Goal: Transaction & Acquisition: Purchase product/service

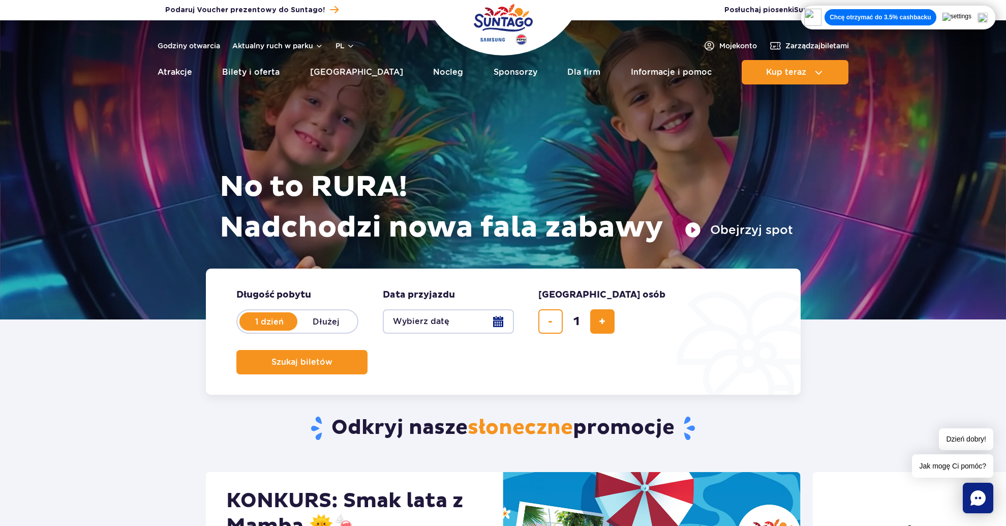
click at [477, 326] on button "Wybierz datę" at bounding box center [448, 321] width 131 height 24
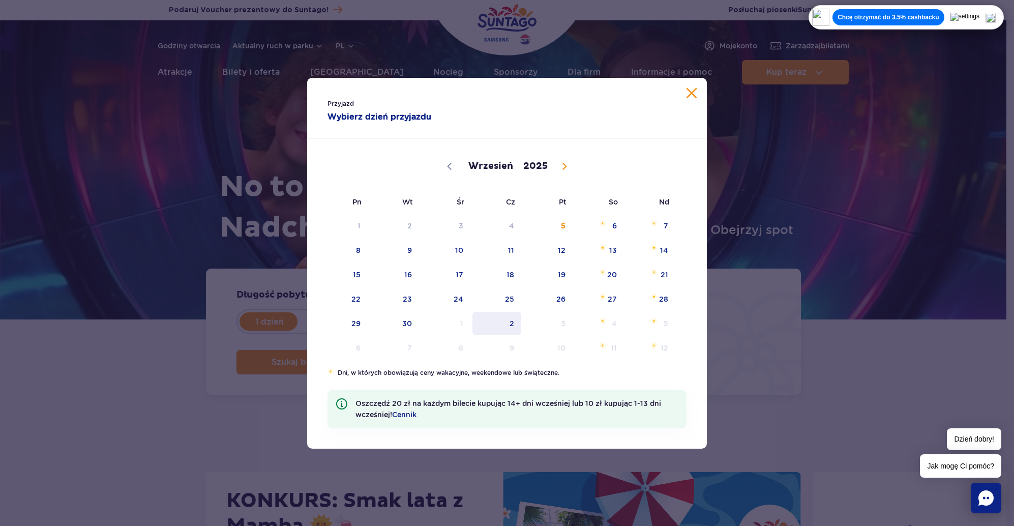
click at [519, 320] on span "2" at bounding box center [496, 323] width 51 height 23
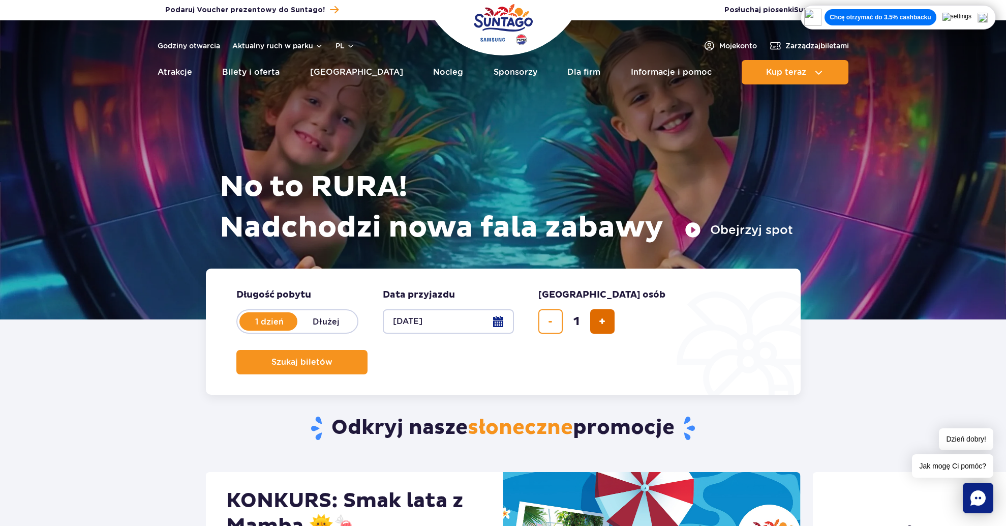
click at [608, 324] on button "dodaj bilet" at bounding box center [602, 321] width 24 height 24
click at [608, 325] on button "dodaj bilet" at bounding box center [602, 321] width 24 height 24
type input "4"
click at [328, 357] on span "Szukaj biletów" at bounding box center [297, 361] width 61 height 9
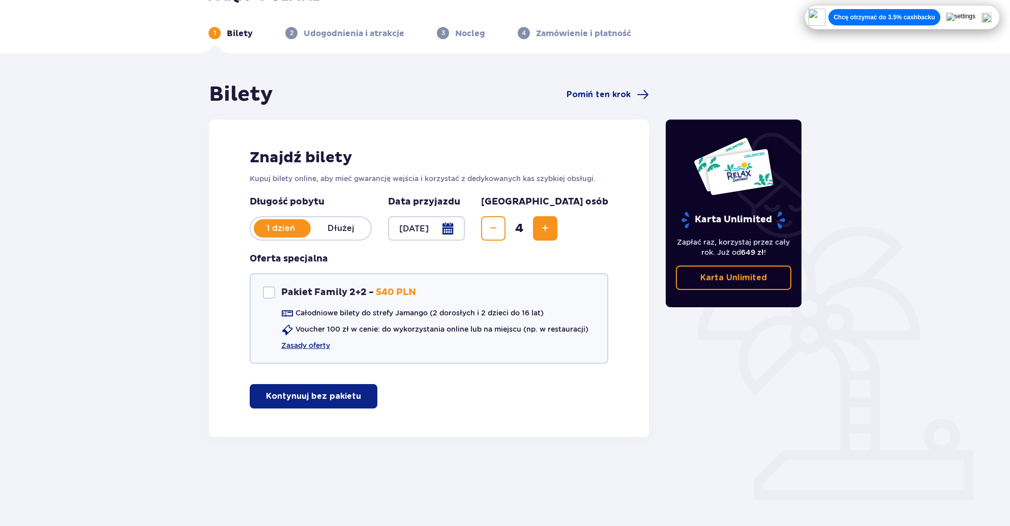
scroll to position [27, 0]
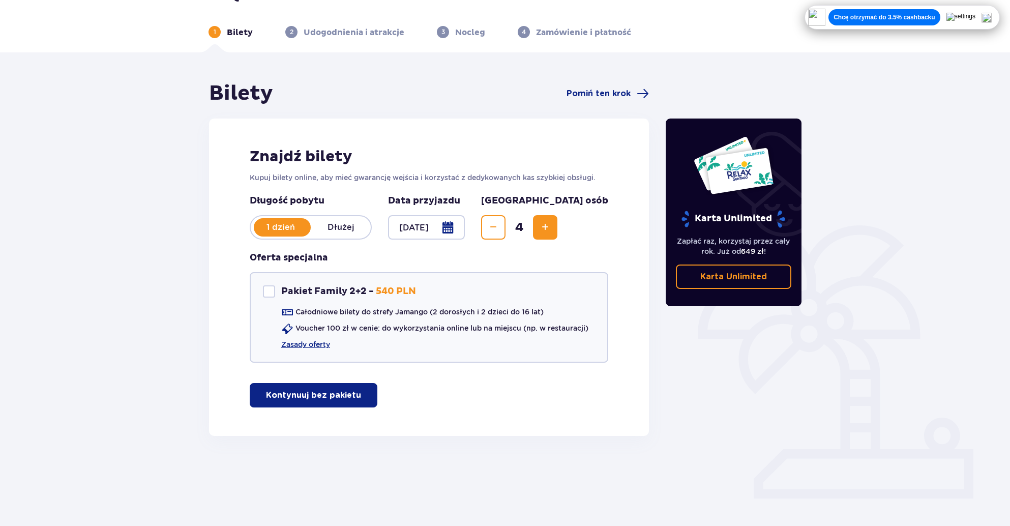
click at [348, 406] on button "Kontynuuj bez pakietu" at bounding box center [314, 395] width 128 height 24
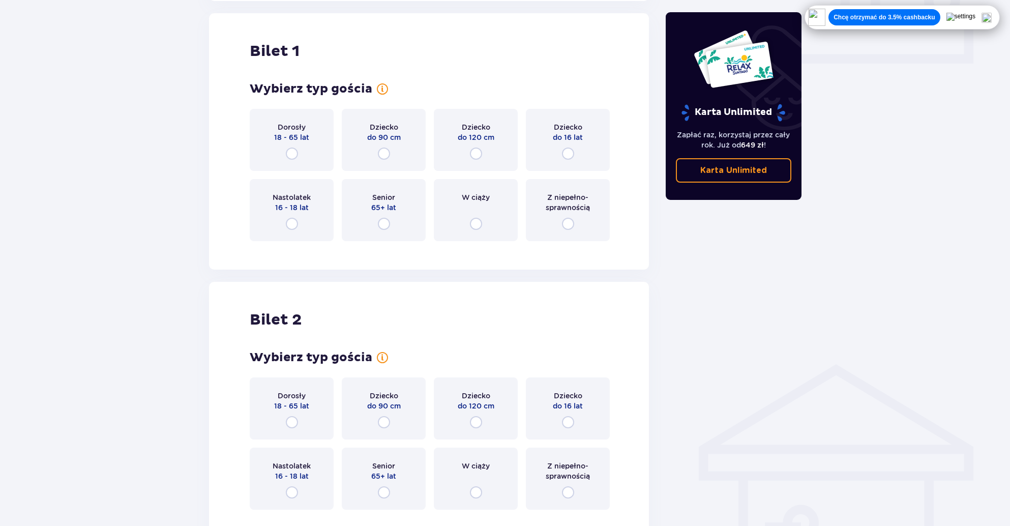
scroll to position [463, 0]
click at [291, 158] on input "radio" at bounding box center [292, 152] width 12 height 12
radio input "true"
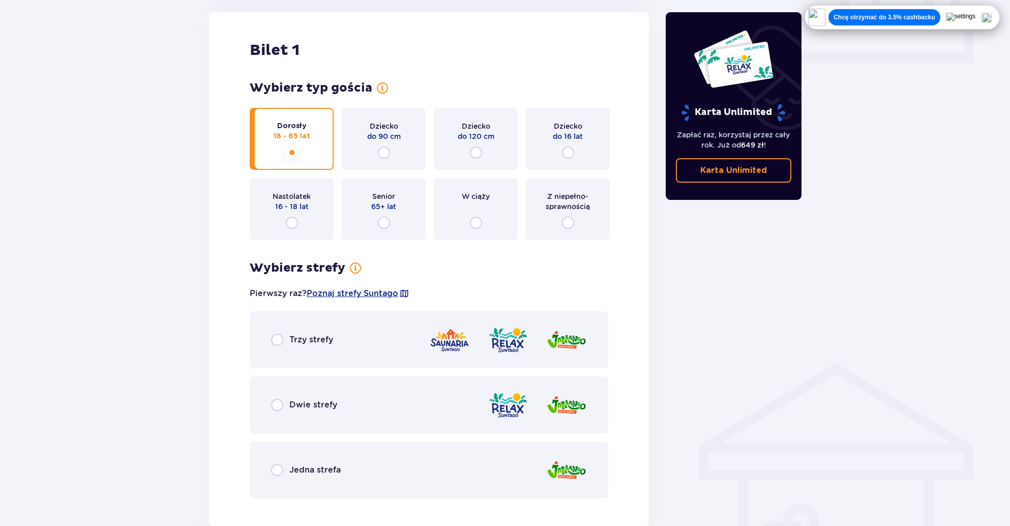
click at [296, 148] on input "radio" at bounding box center [292, 152] width 12 height 12
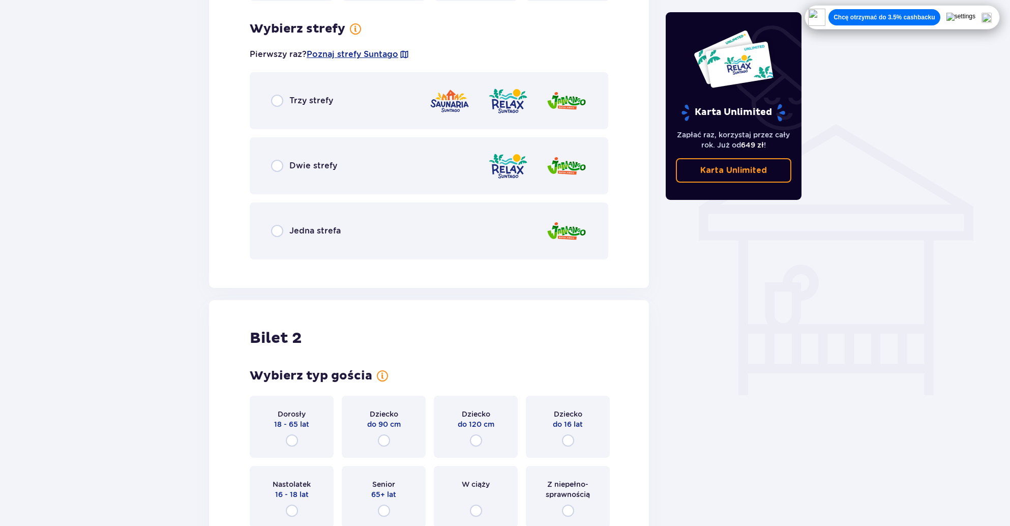
scroll to position [711, 0]
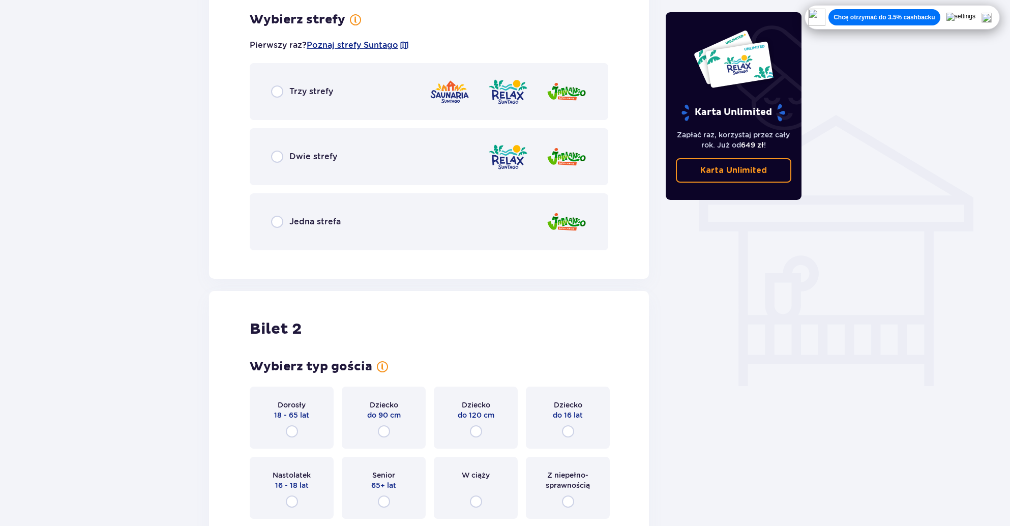
click at [289, 158] on div "Dwie strefy" at bounding box center [304, 157] width 66 height 12
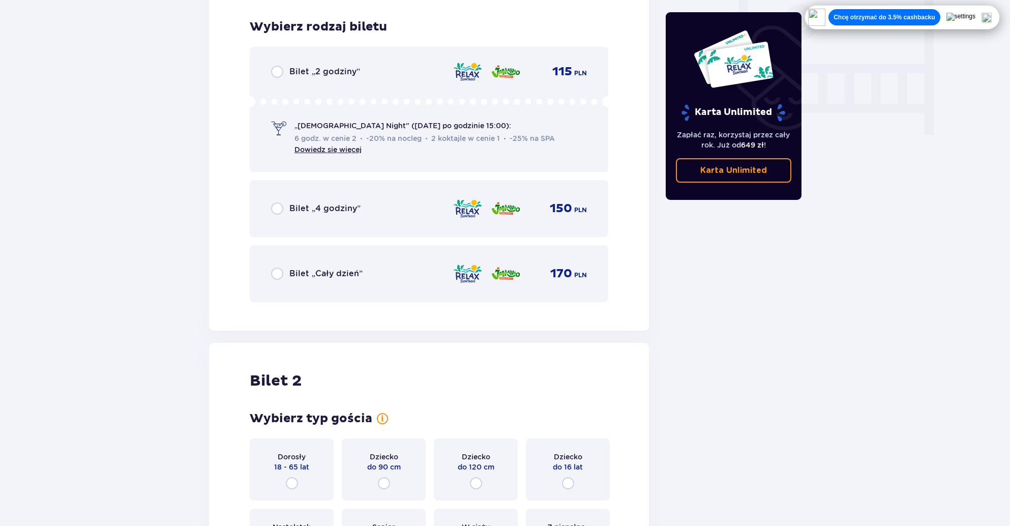
scroll to position [969, 0]
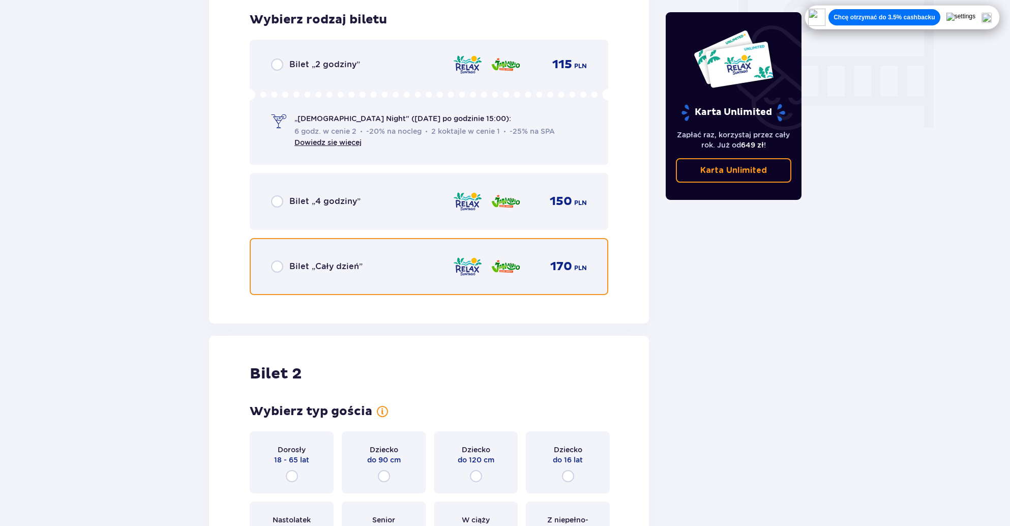
click at [274, 270] on input "radio" at bounding box center [277, 266] width 12 height 12
radio input "true"
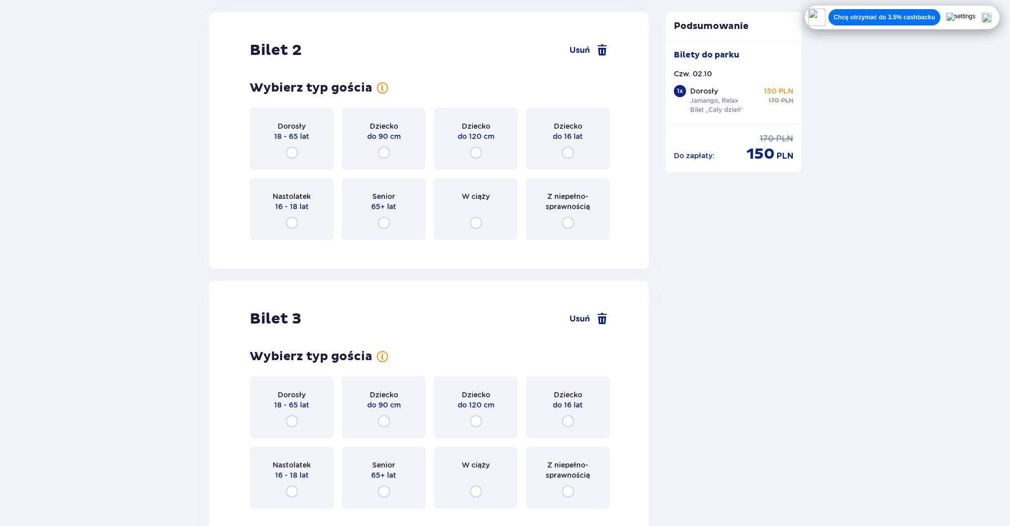
scroll to position [1320, 0]
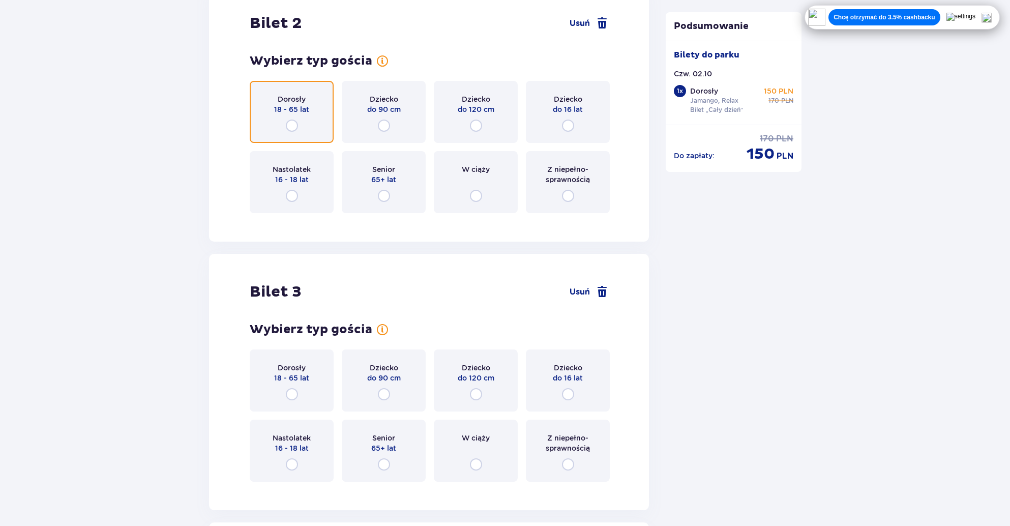
click at [295, 124] on input "radio" at bounding box center [292, 125] width 12 height 12
radio input "true"
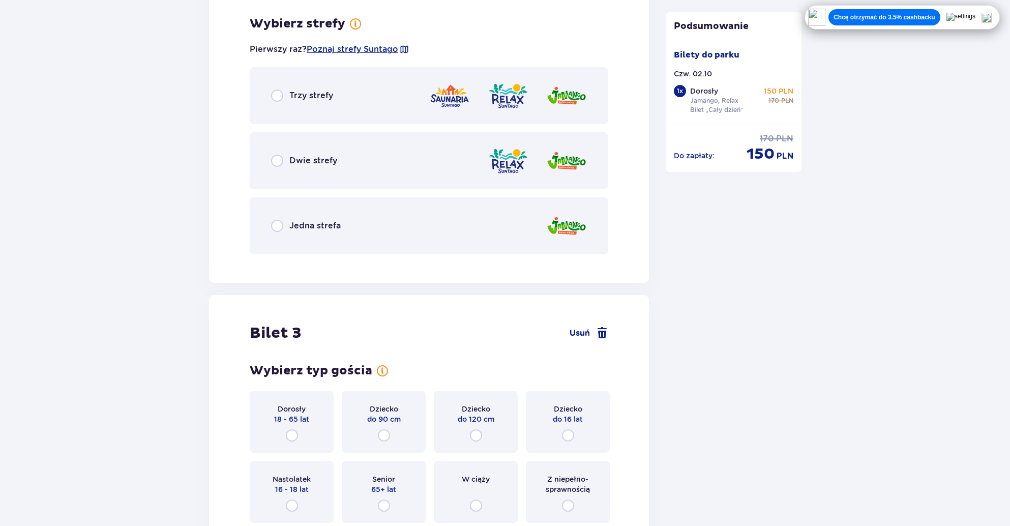
scroll to position [1541, 0]
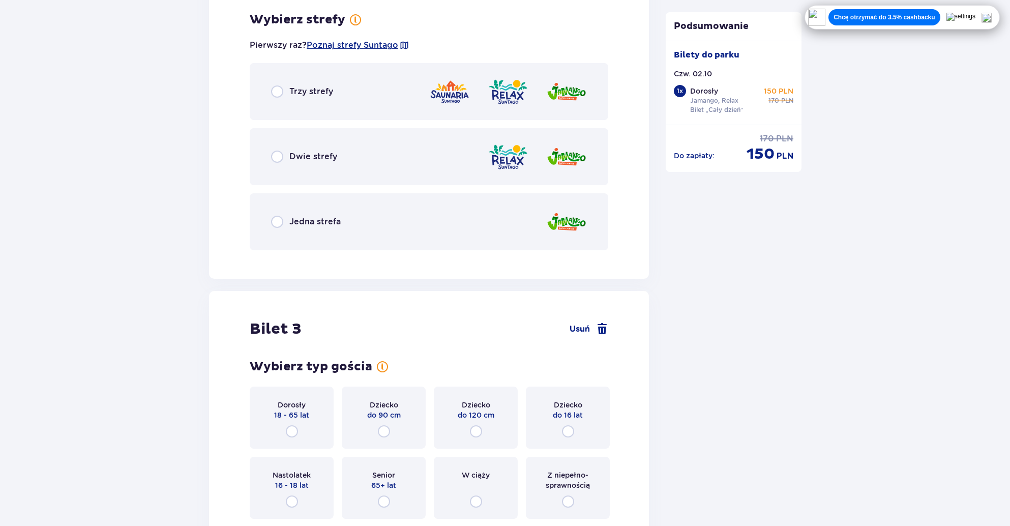
click at [279, 147] on div "Dwie strefy" at bounding box center [429, 156] width 358 height 57
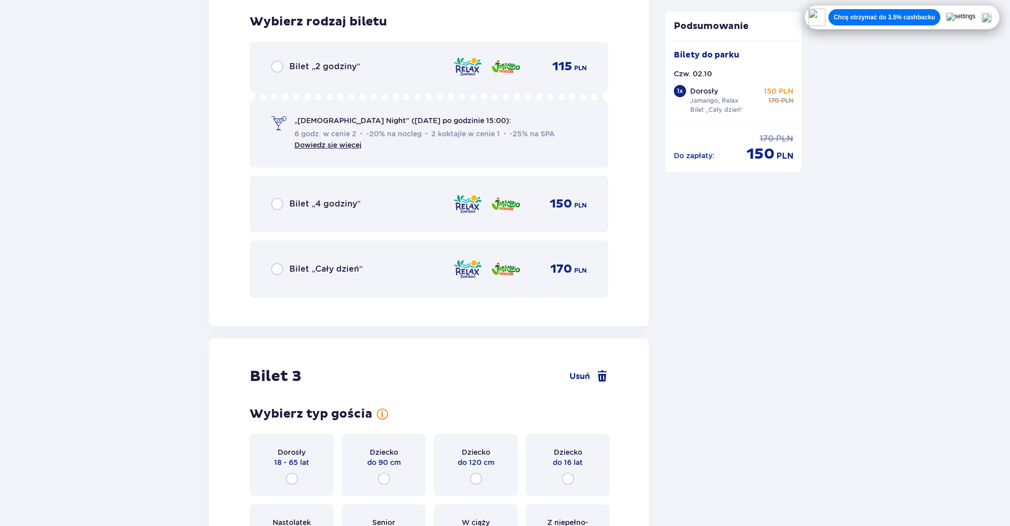
scroll to position [1799, 0]
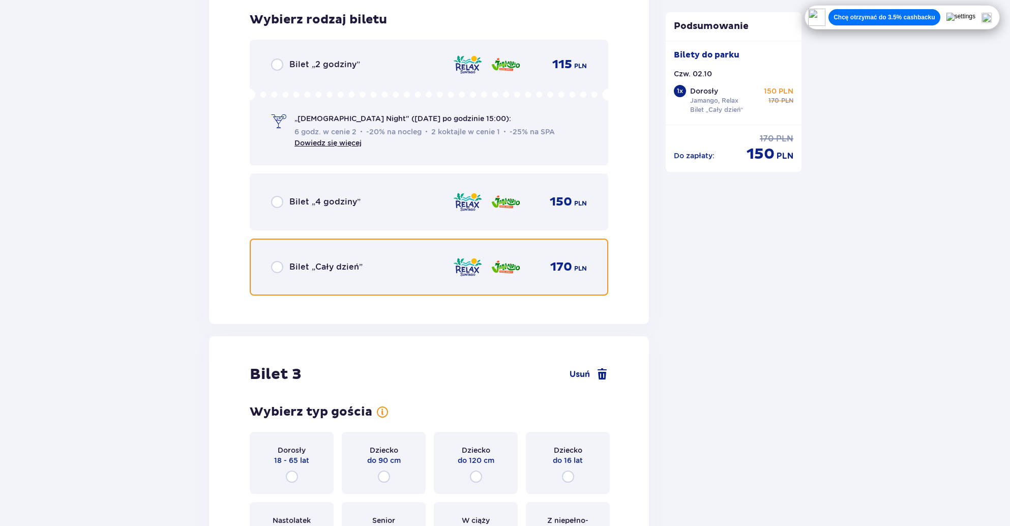
click at [274, 269] on input "radio" at bounding box center [277, 267] width 12 height 12
radio input "true"
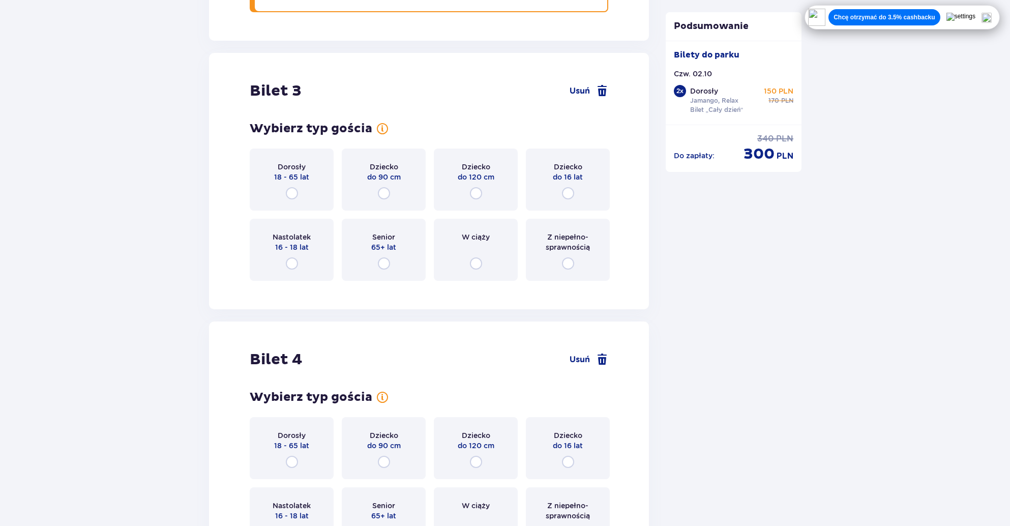
scroll to position [2123, 0]
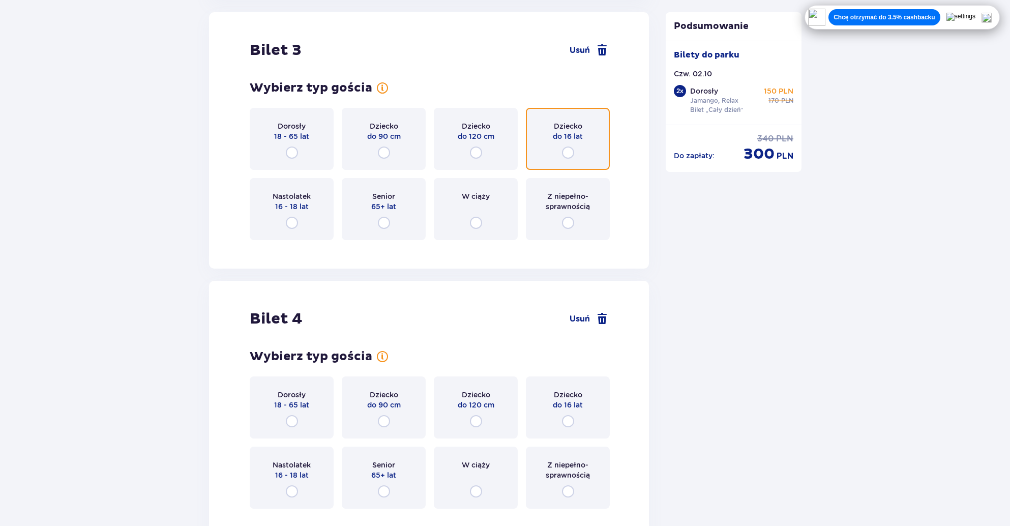
click at [569, 150] on input "radio" at bounding box center [568, 152] width 12 height 12
radio input "true"
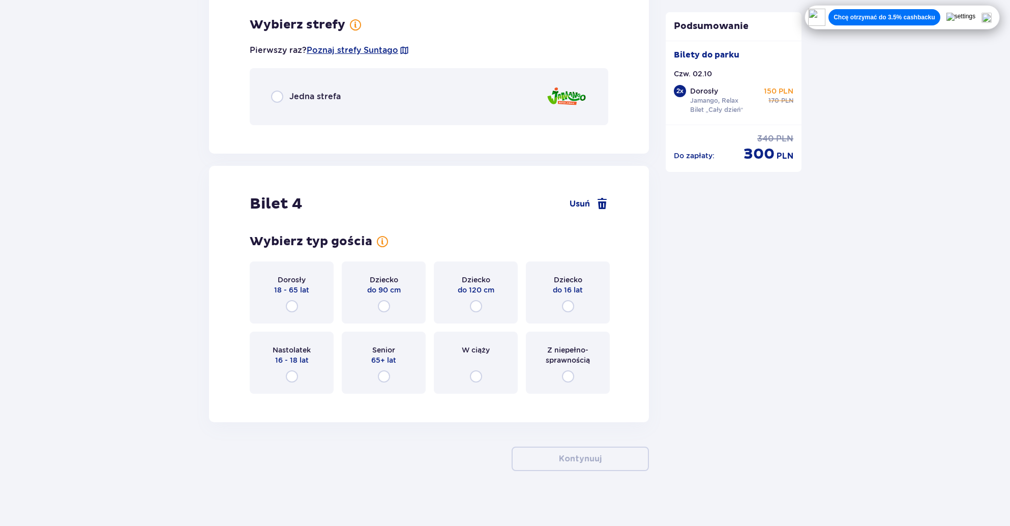
scroll to position [2371, 0]
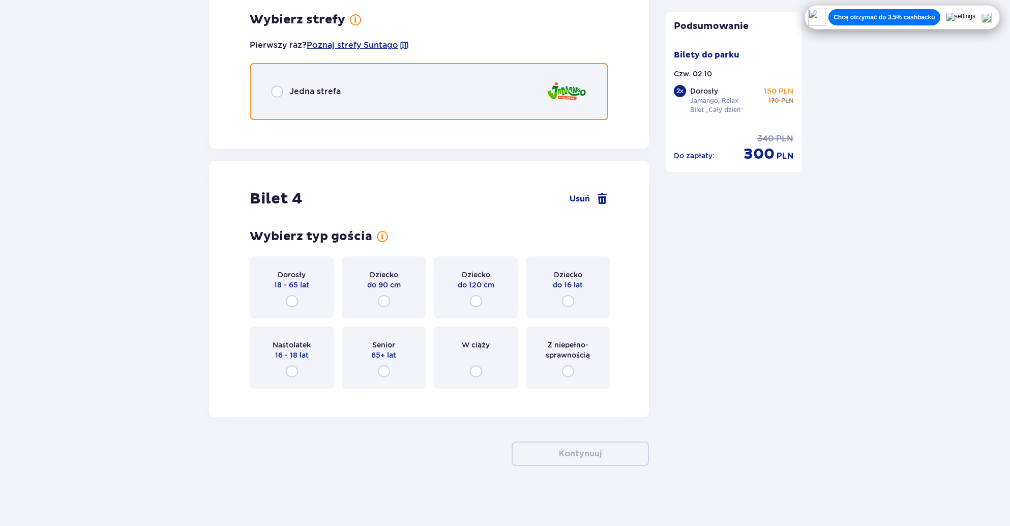
click at [283, 89] on input "radio" at bounding box center [277, 91] width 12 height 12
radio input "true"
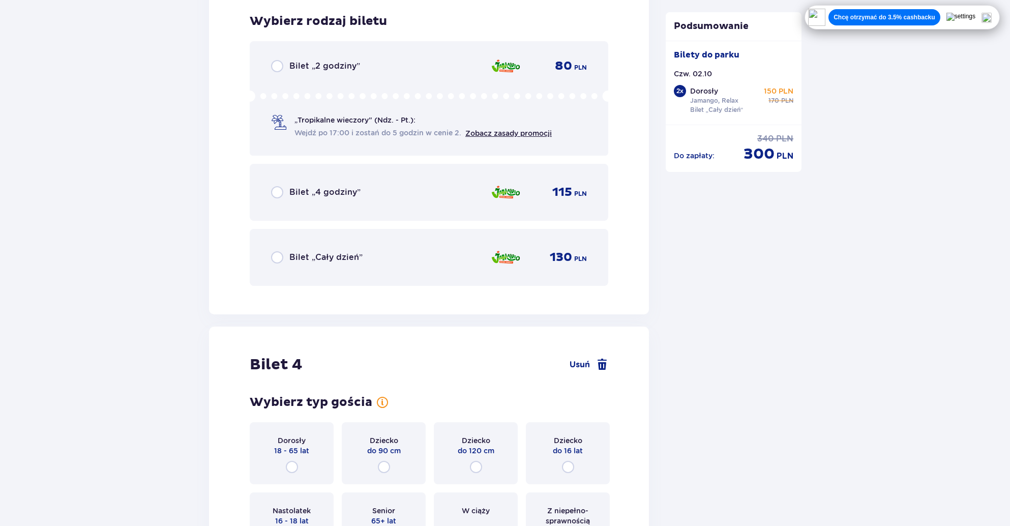
scroll to position [2499, 0]
click at [284, 252] on div "Bilet „Cały dzień”" at bounding box center [317, 256] width 92 height 12
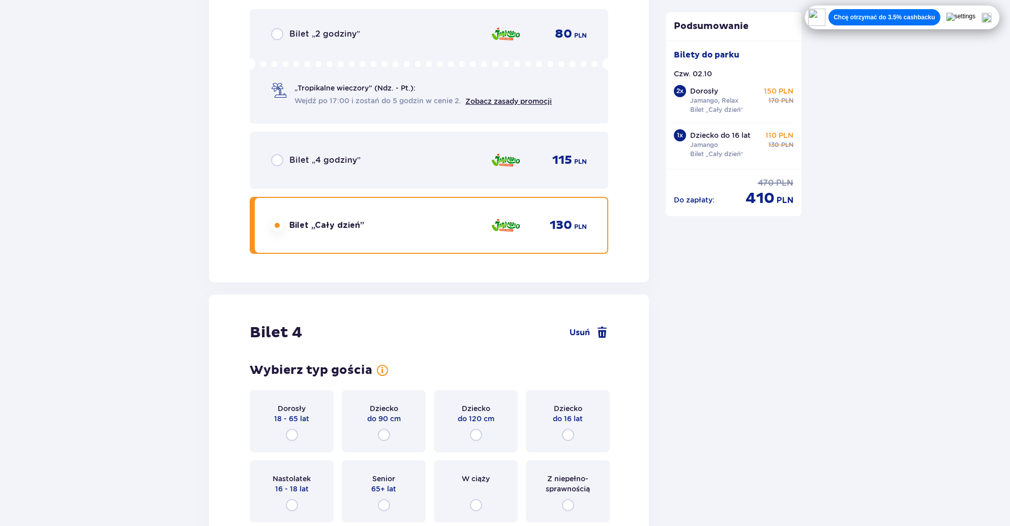
scroll to position [2665, 0]
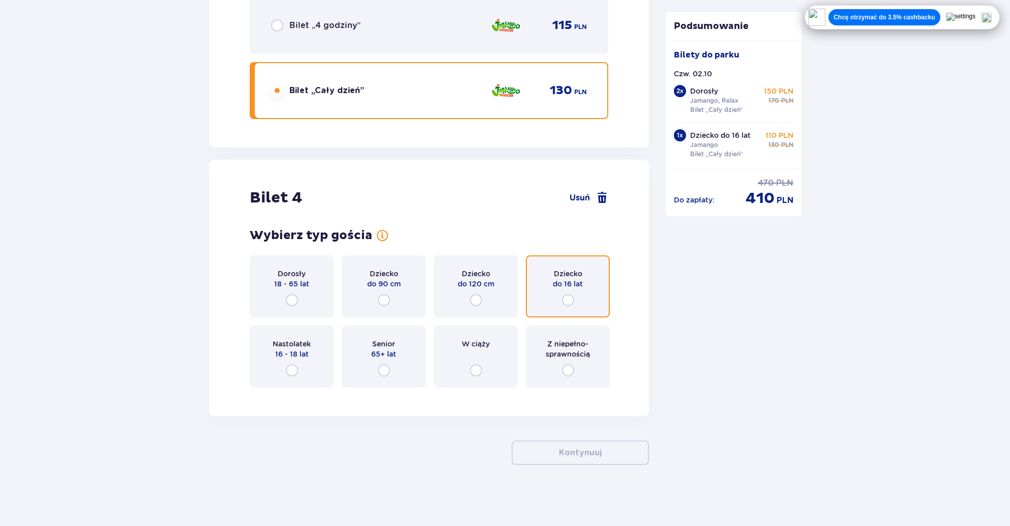
click at [565, 295] on input "radio" at bounding box center [568, 300] width 12 height 12
radio input "true"
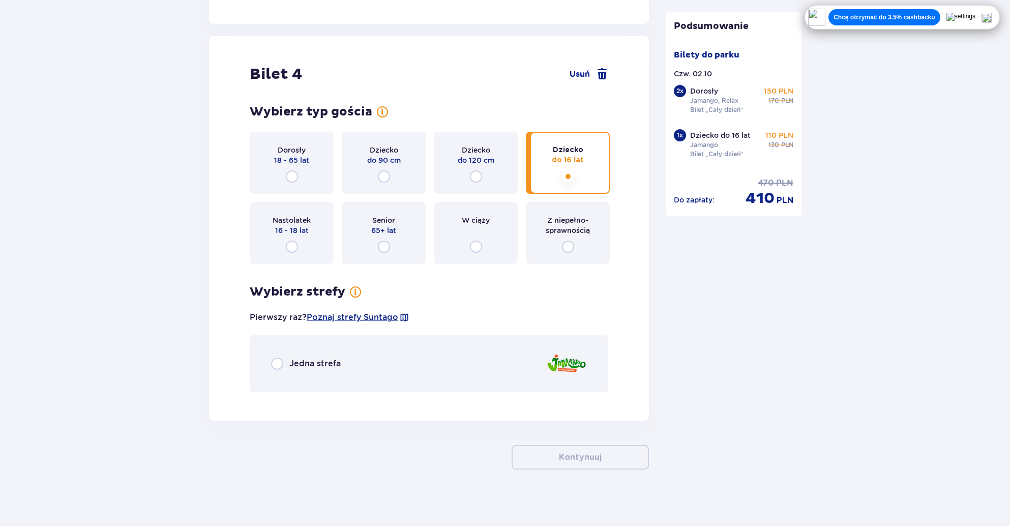
scroll to position [2793, 0]
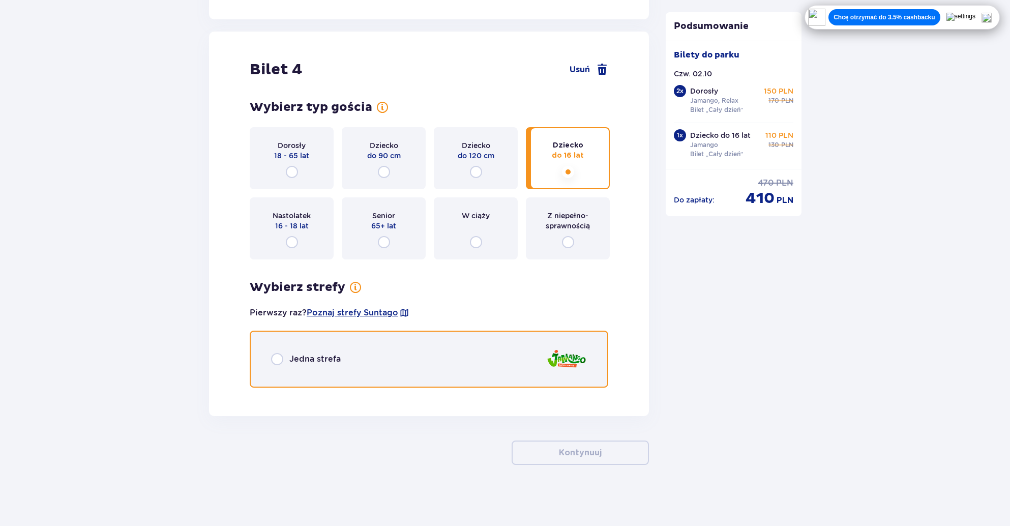
click at [277, 364] on input "radio" at bounding box center [277, 359] width 12 height 12
radio input "true"
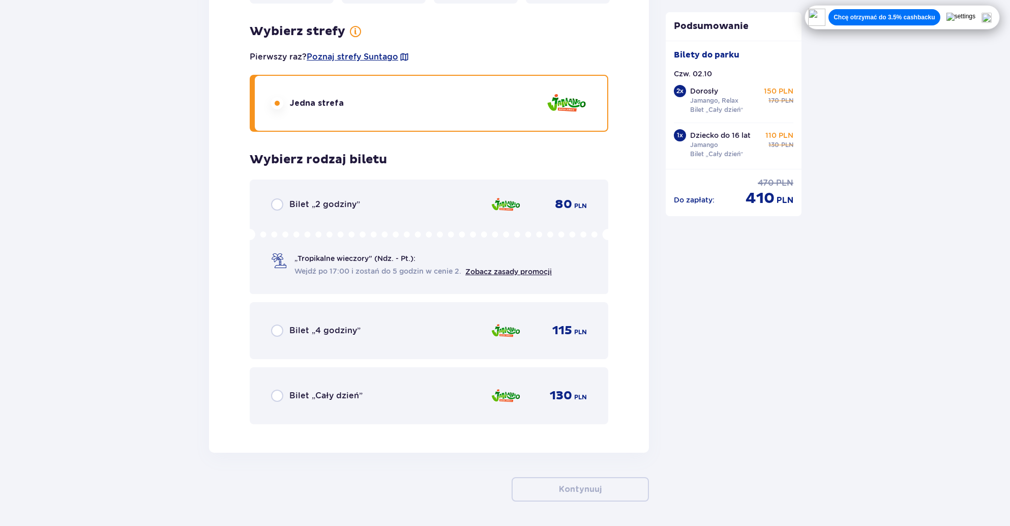
scroll to position [3085, 0]
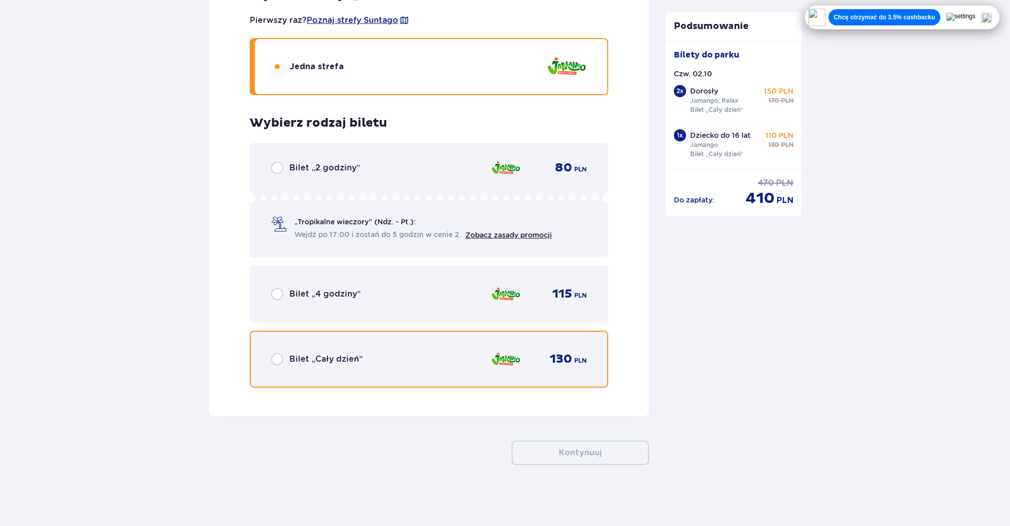
click at [279, 357] on input "radio" at bounding box center [277, 359] width 12 height 12
radio input "true"
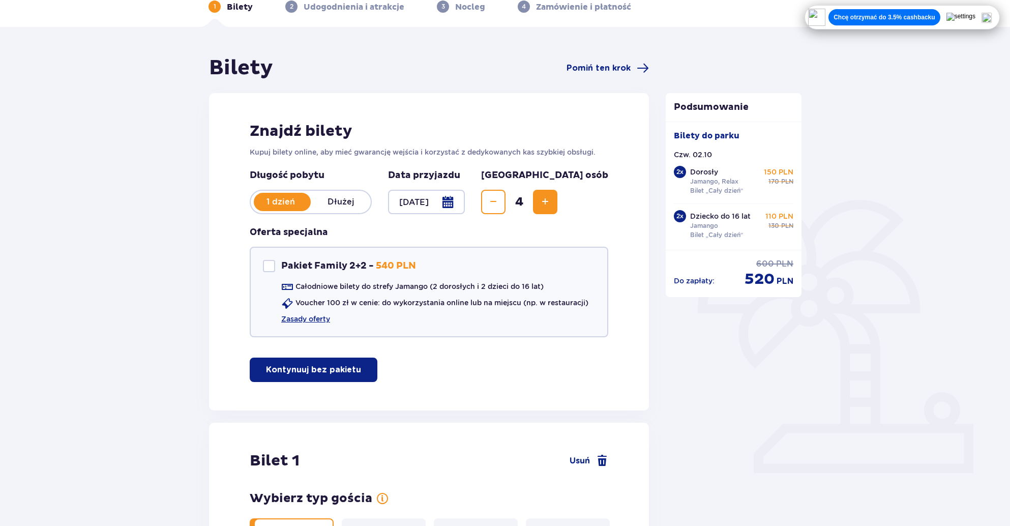
scroll to position [0, 0]
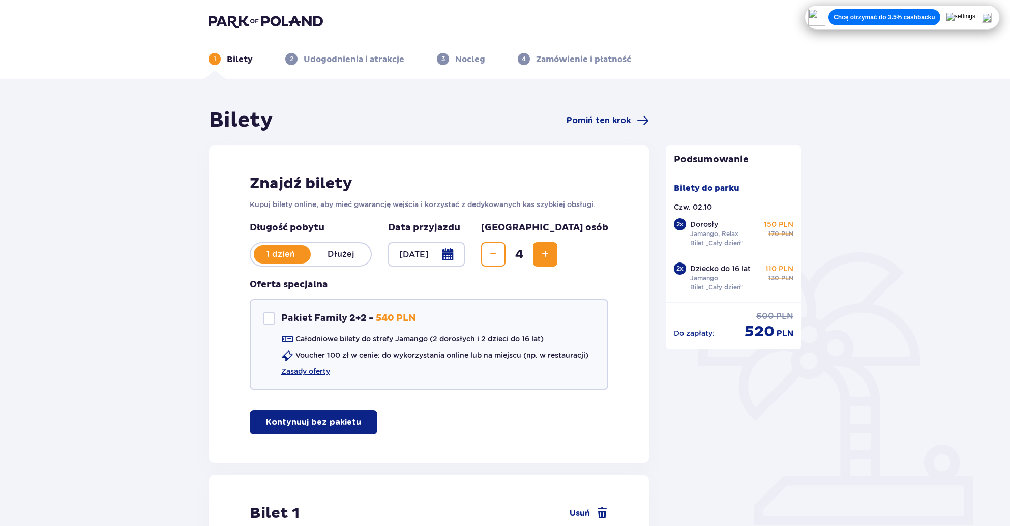
click at [313, 28] on img at bounding box center [265, 21] width 114 height 14
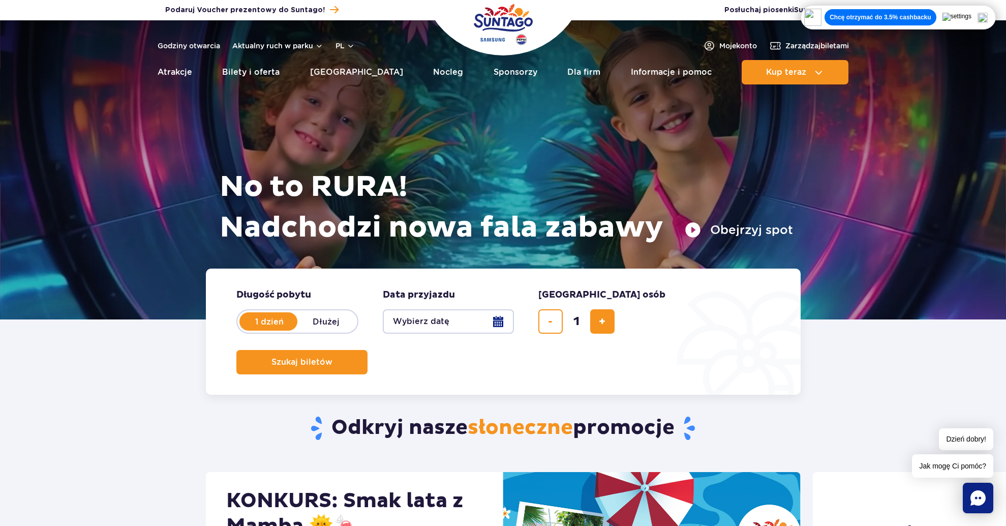
click at [988, 18] on img at bounding box center [983, 18] width 10 height 10
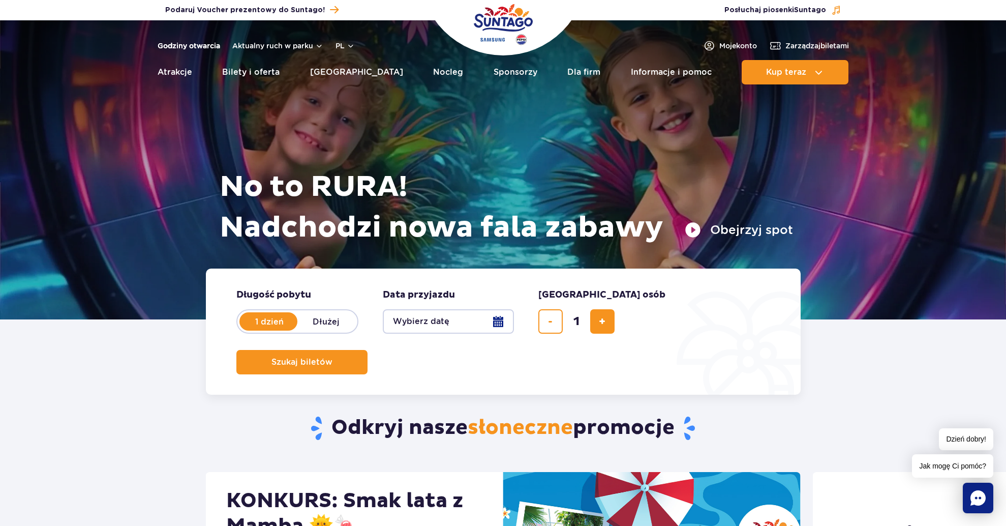
click at [208, 45] on link "Godziny otwarcia" at bounding box center [189, 46] width 63 height 10
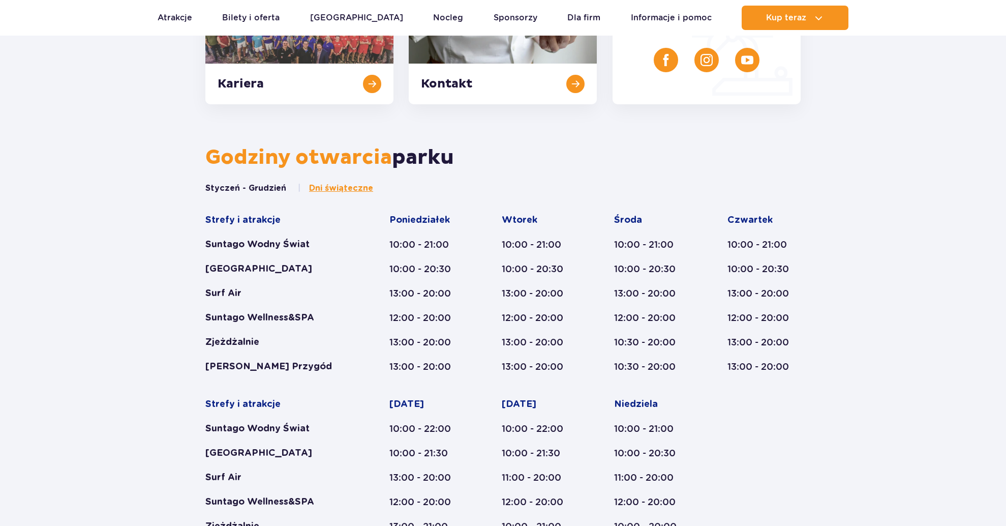
scroll to position [421, 0]
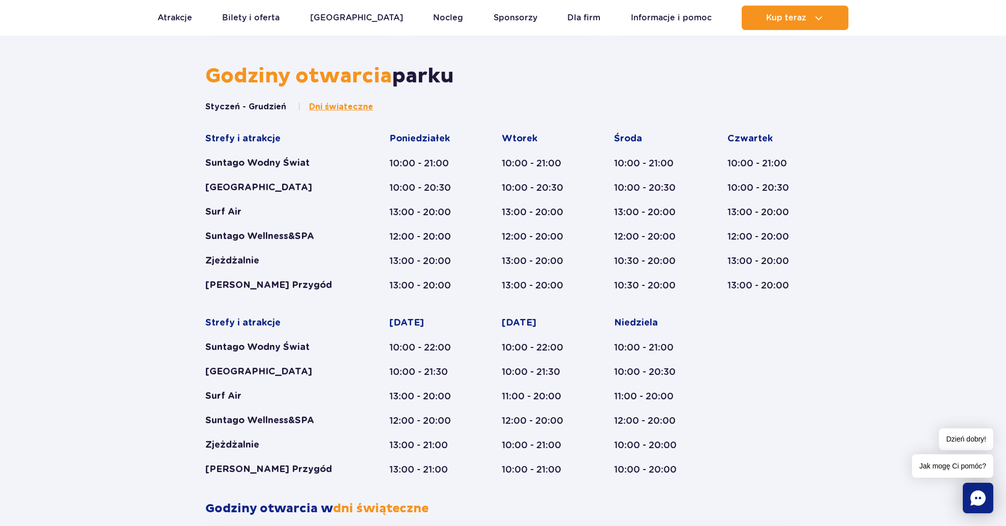
click at [781, 257] on div "13:00 - 20:00" at bounding box center [764, 261] width 73 height 12
click at [733, 268] on div "Czwartek 10:00 - 21:00 10:00 - 20:30 13:00 - 20:00 12:00 - 20:00 13:00 - 20:00 …" at bounding box center [764, 212] width 73 height 159
drag, startPoint x: 745, startPoint y: 254, endPoint x: 829, endPoint y: 273, distance: 86.0
click at [829, 273] on div "Godziny otwarcia parku Styczeń - Grudzień Dni świąteczne Strefy i atrakcje Sunt…" at bounding box center [503, 385] width 1006 height 642
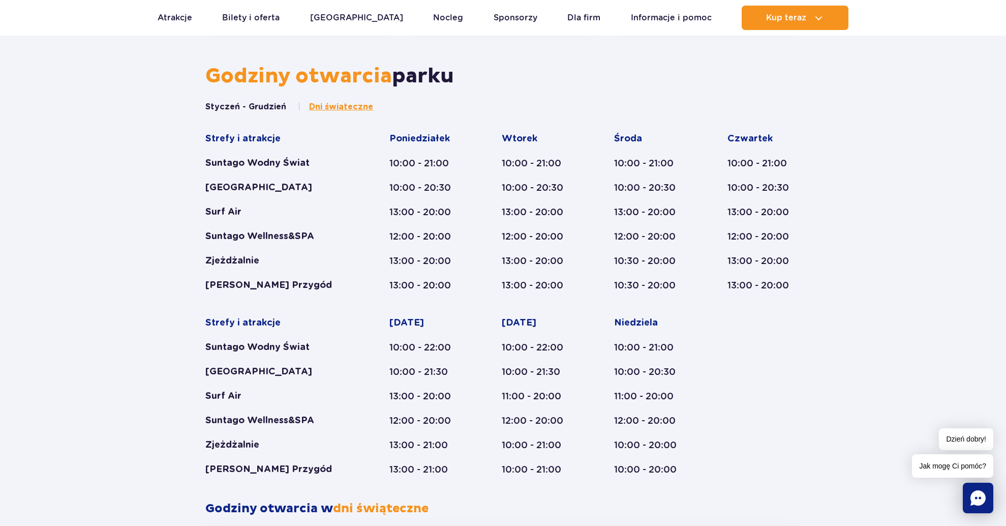
click at [277, 173] on div "Strefy i atrakcje Suntago Wodny Świat Crocodile Island Surf Air Suntago Wellnes…" at bounding box center [277, 212] width 145 height 159
drag, startPoint x: 245, startPoint y: 162, endPoint x: 280, endPoint y: 163, distance: 35.6
click at [280, 163] on div "Suntago Wodny Świat" at bounding box center [277, 163] width 145 height 12
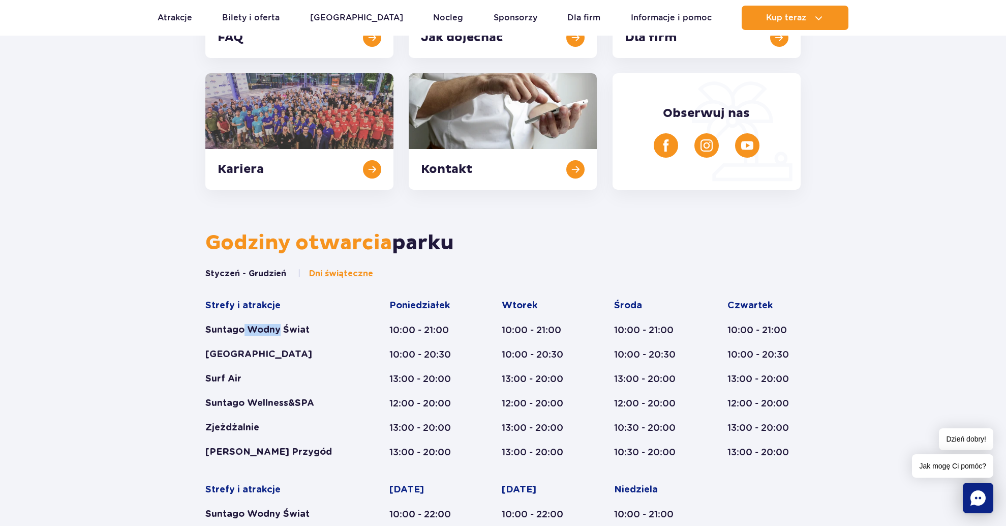
scroll to position [0, 0]
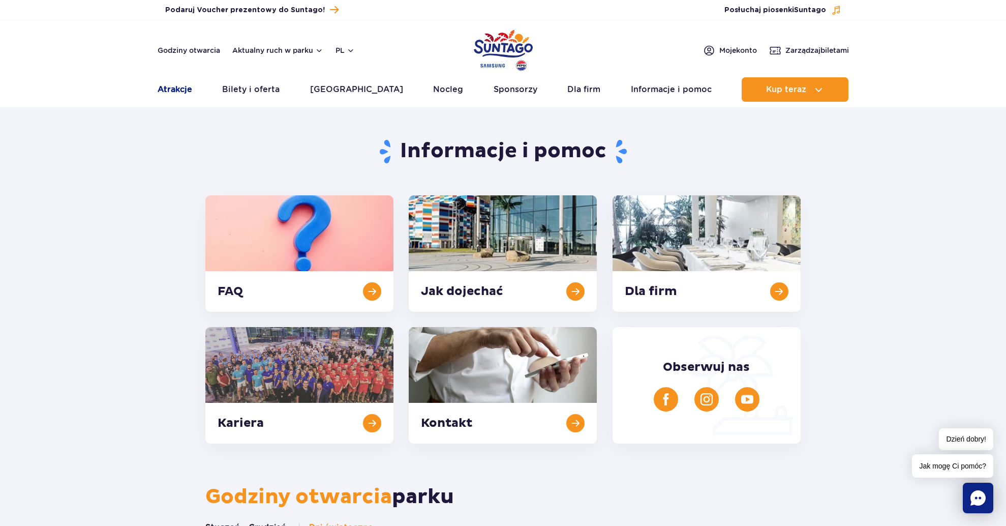
click at [174, 82] on link "Atrakcje" at bounding box center [175, 89] width 35 height 24
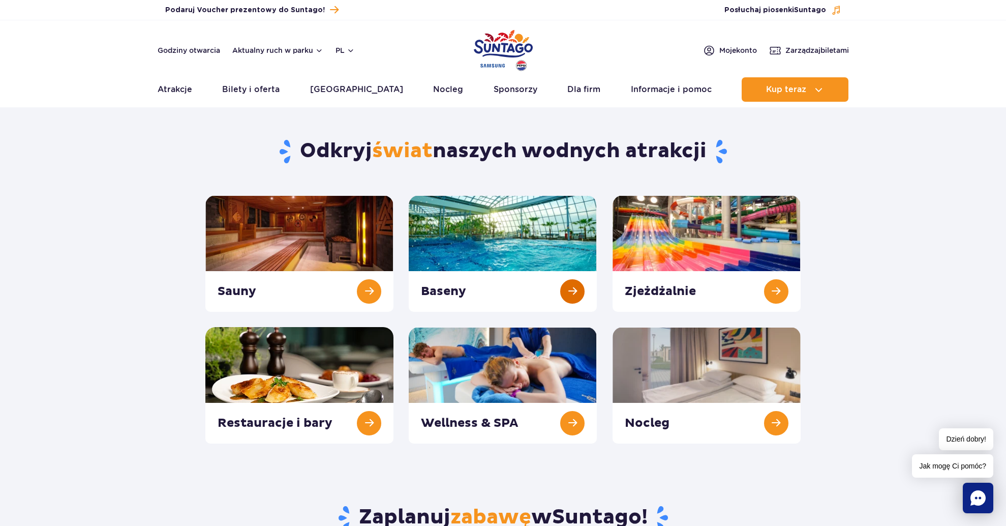
click at [572, 292] on link at bounding box center [503, 253] width 188 height 116
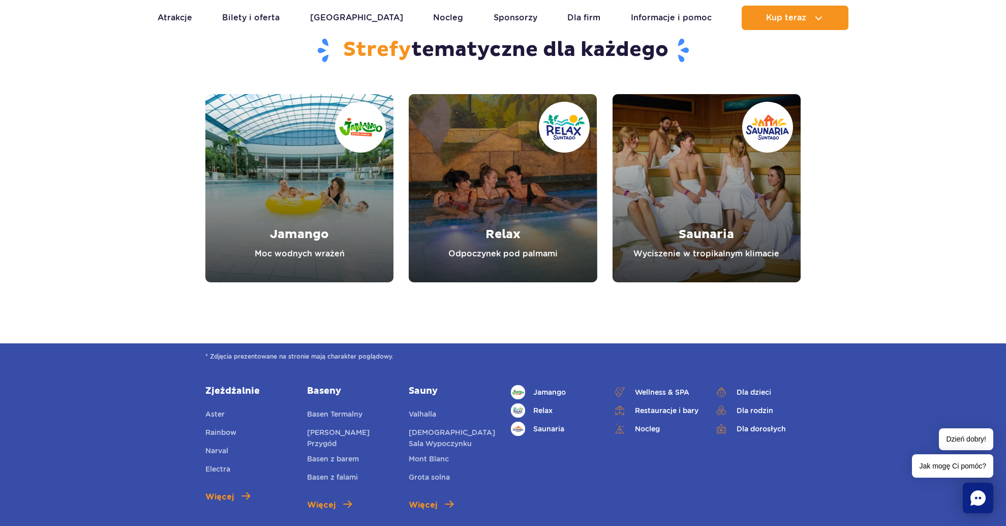
scroll to position [2752, 0]
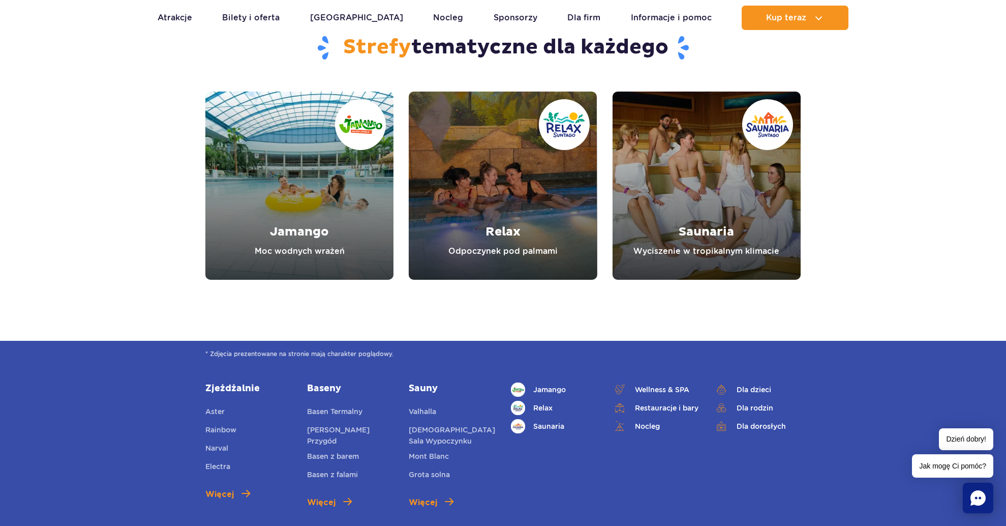
click at [306, 264] on link "Jamango" at bounding box center [299, 186] width 188 height 188
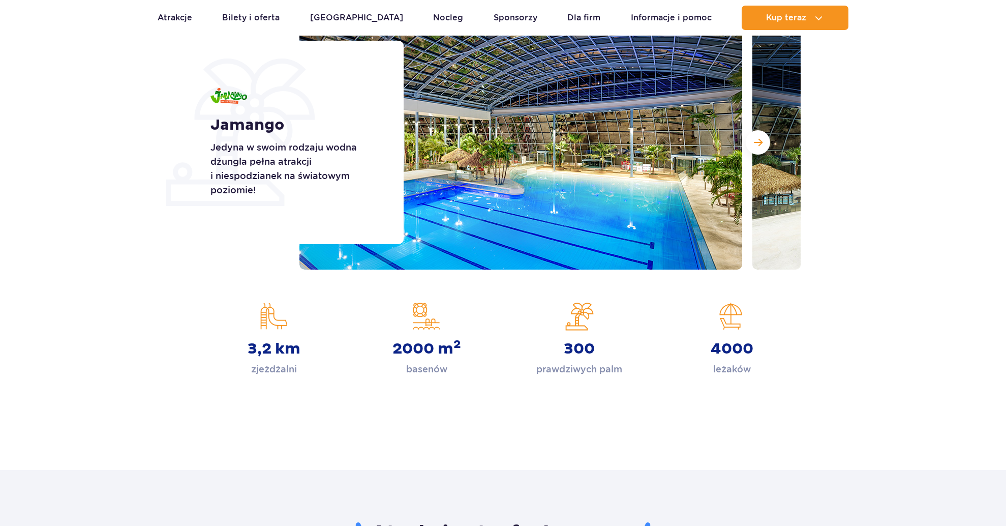
scroll to position [151, 0]
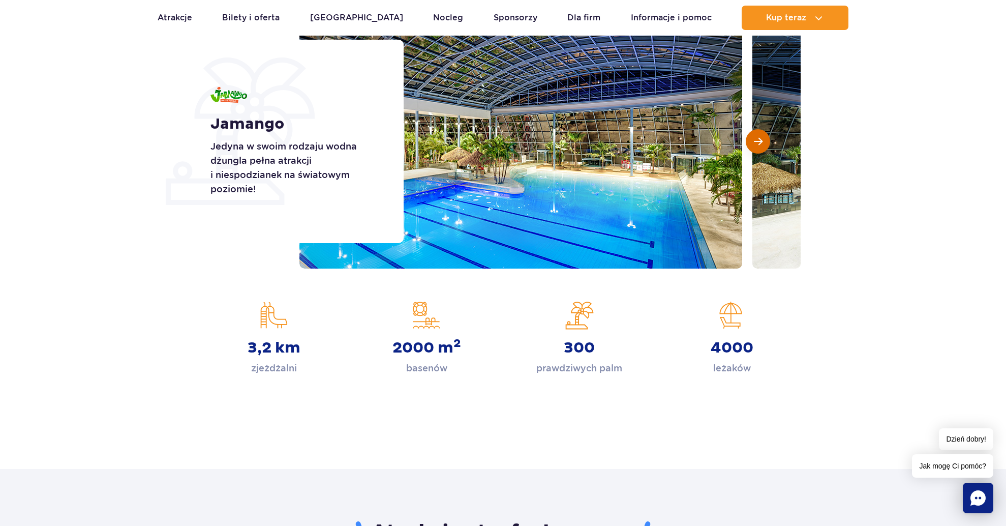
click at [753, 148] on button "Następny slajd" at bounding box center [758, 141] width 24 height 24
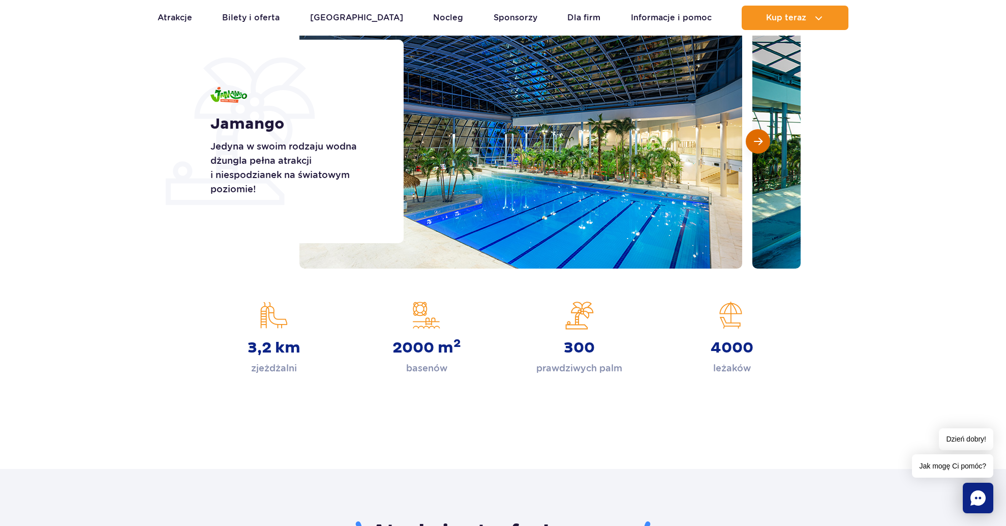
click at [753, 148] on button "Następny slajd" at bounding box center [758, 141] width 24 height 24
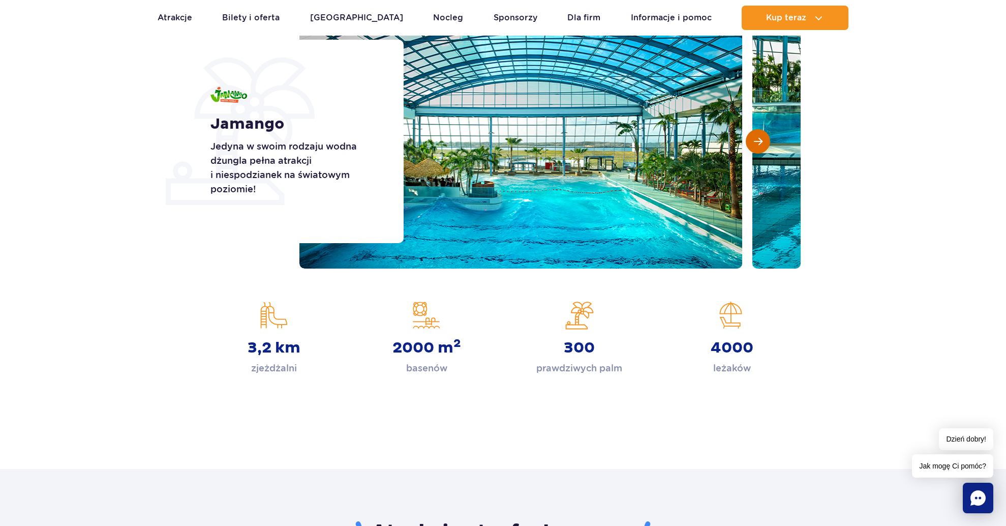
click at [753, 148] on button "Następny slajd" at bounding box center [758, 141] width 24 height 24
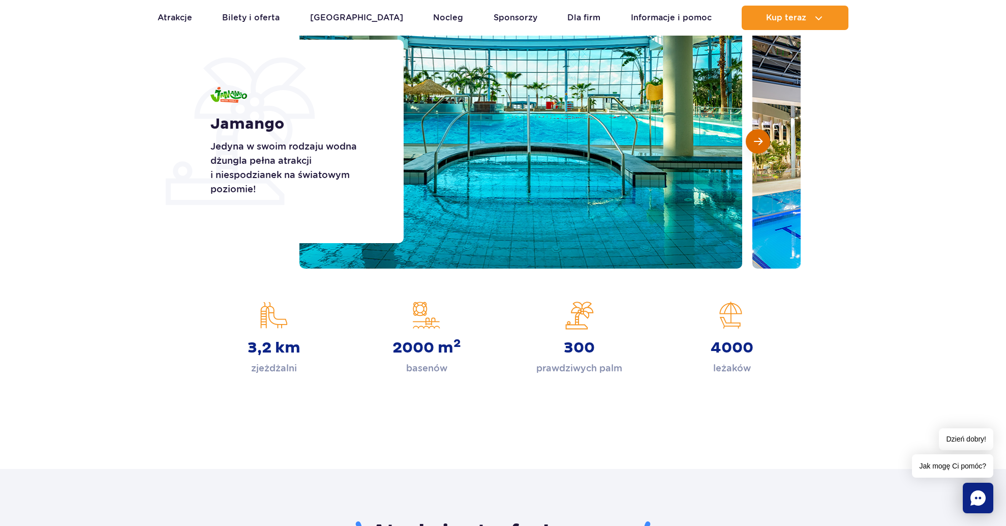
click at [753, 148] on button "Następny slajd" at bounding box center [758, 141] width 24 height 24
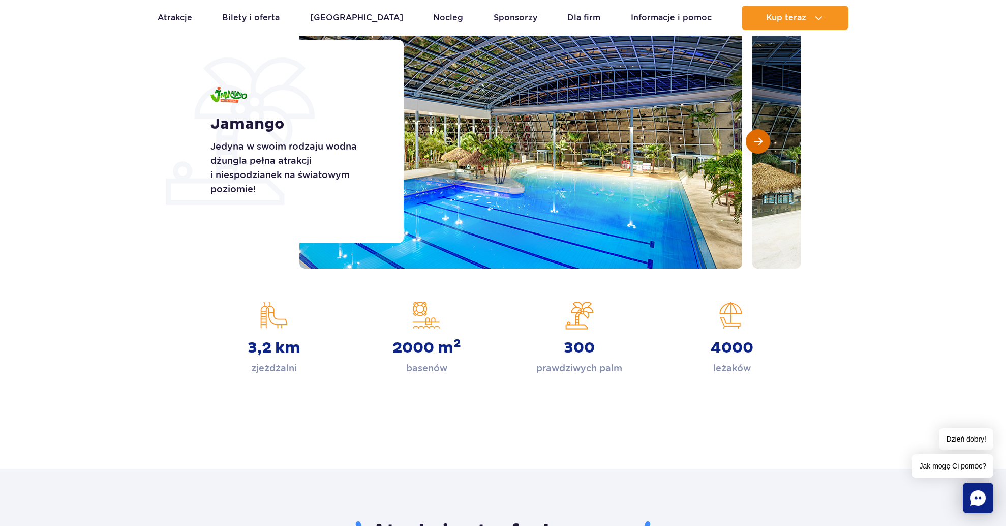
click at [753, 148] on button "Następny slajd" at bounding box center [758, 141] width 24 height 24
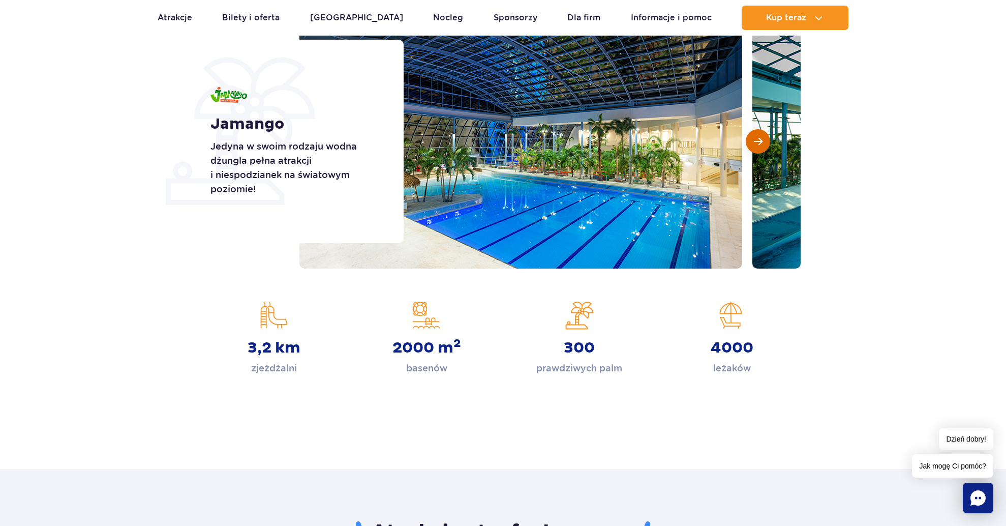
click at [753, 148] on button "Następny slajd" at bounding box center [758, 141] width 24 height 24
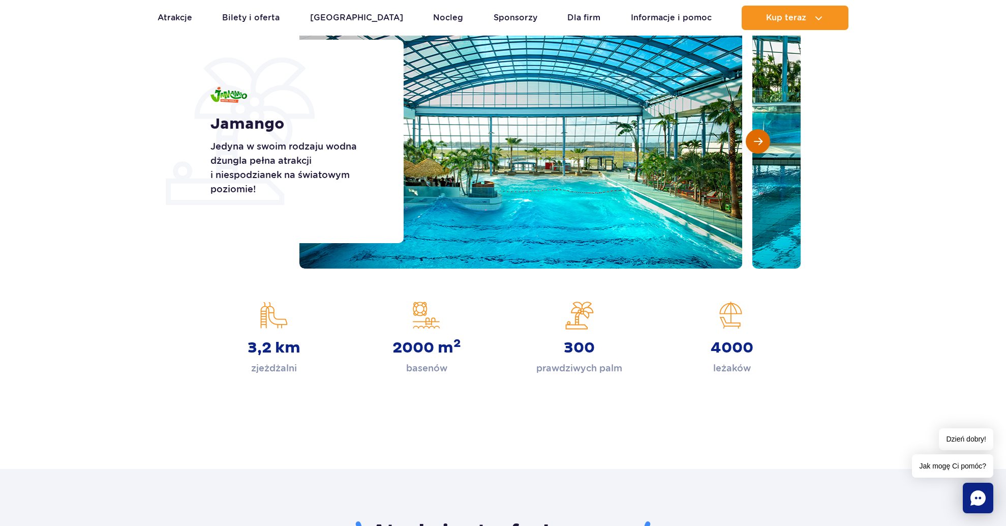
click at [753, 148] on button "Następny slajd" at bounding box center [758, 141] width 24 height 24
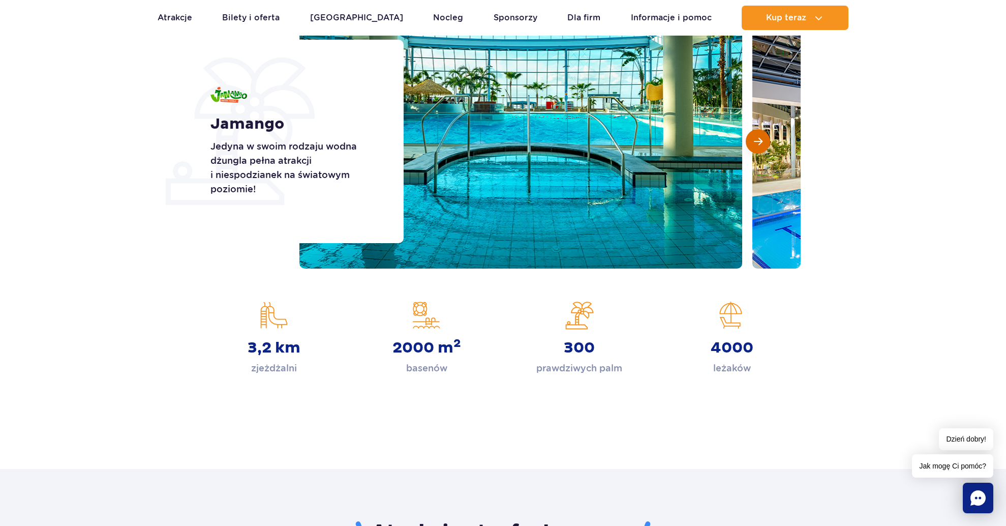
click at [753, 148] on button "Następny slajd" at bounding box center [758, 141] width 24 height 24
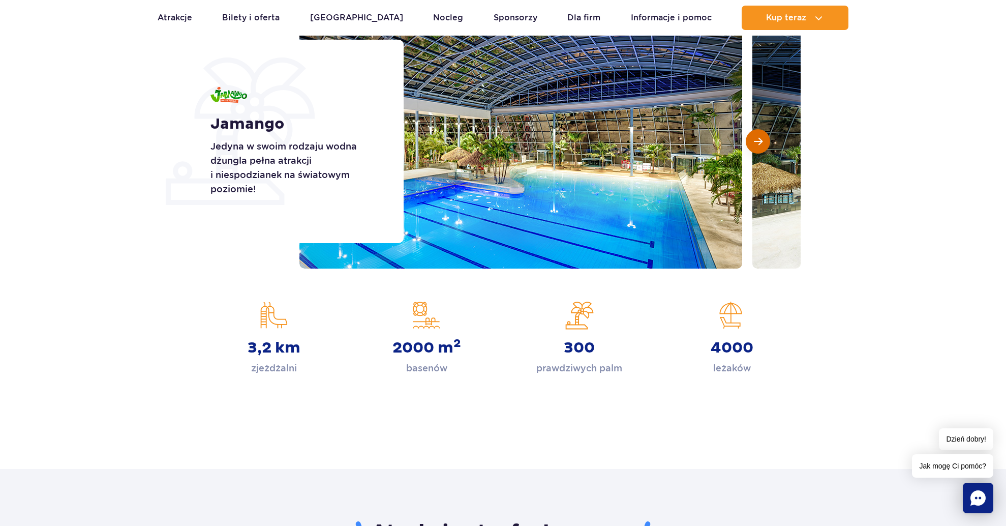
click at [753, 148] on button "Następny slajd" at bounding box center [758, 141] width 24 height 24
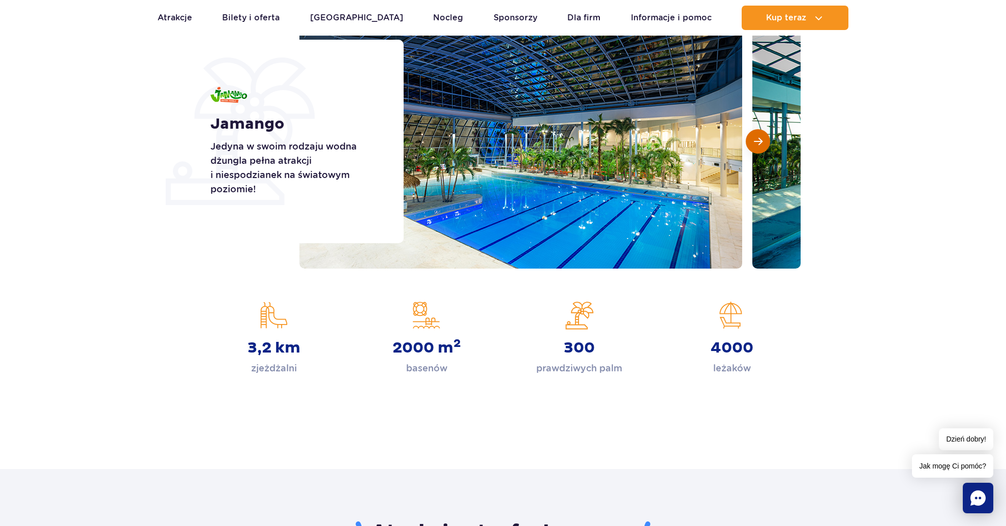
click at [753, 148] on button "Następny slajd" at bounding box center [758, 141] width 24 height 24
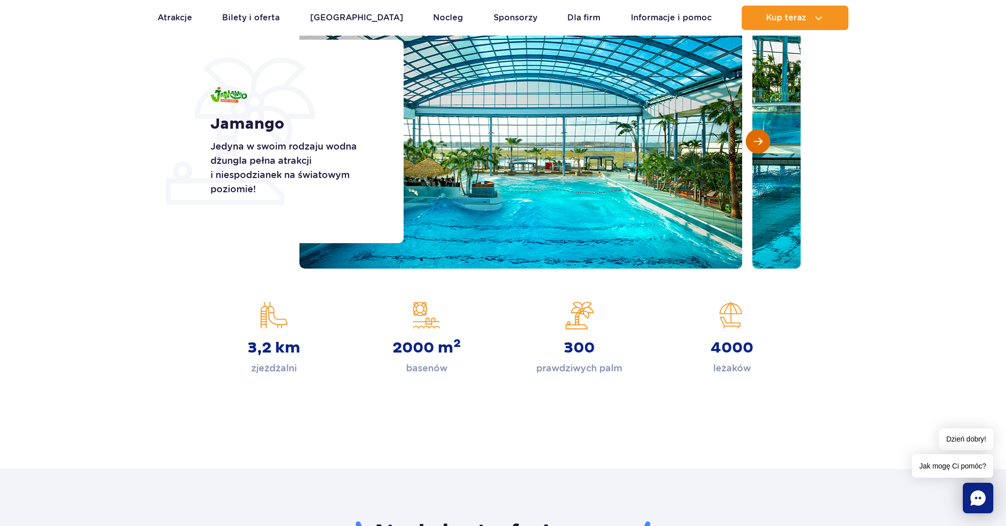
click at [753, 148] on button "Następny slajd" at bounding box center [758, 141] width 24 height 24
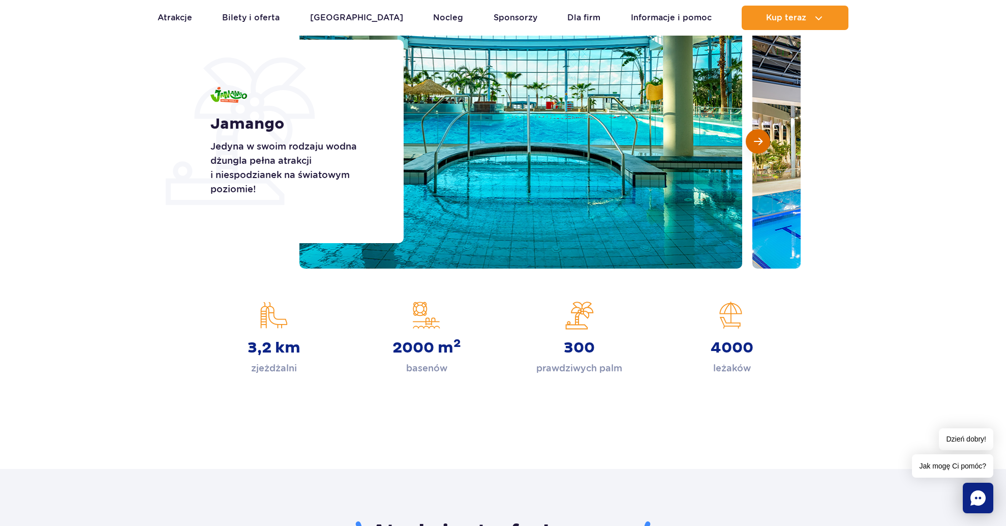
click at [753, 148] on button "Następny slajd" at bounding box center [758, 141] width 24 height 24
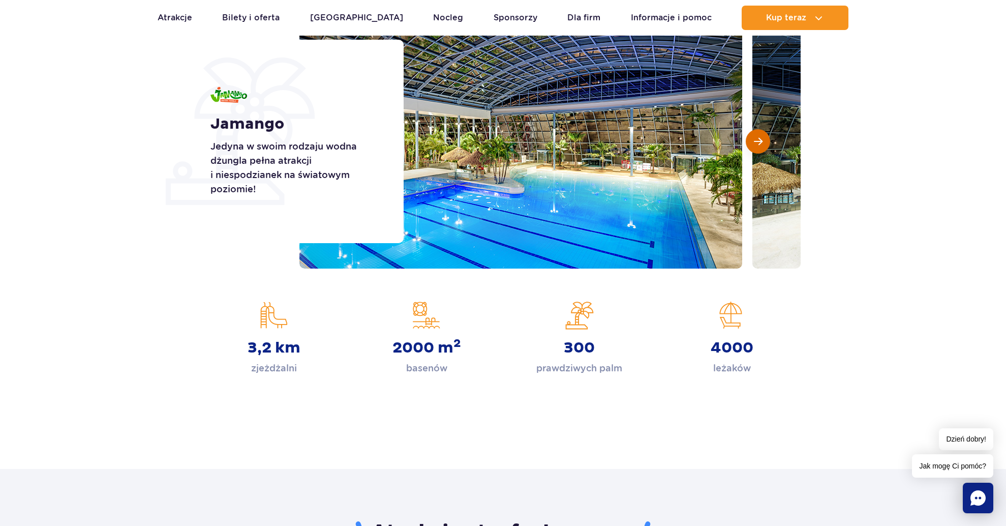
click at [753, 148] on button "Następny slajd" at bounding box center [758, 141] width 24 height 24
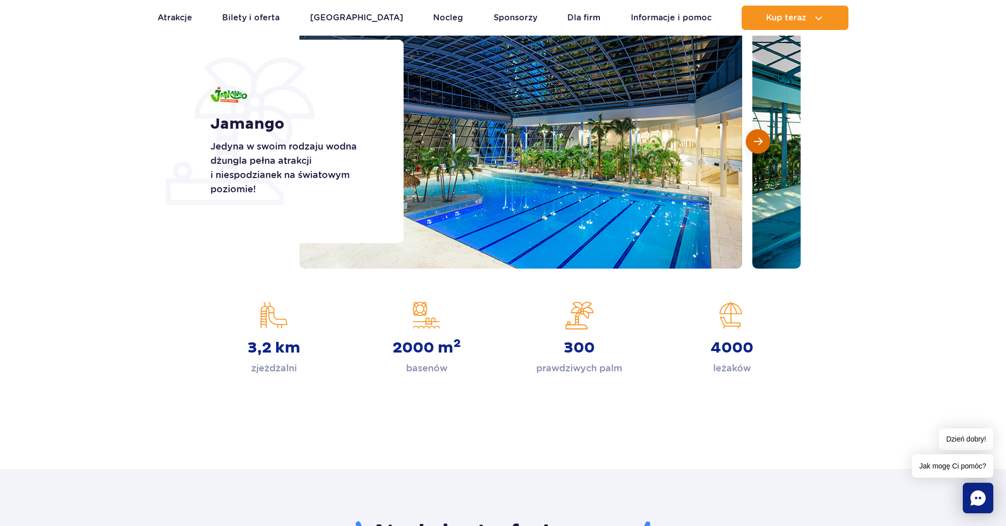
click at [753, 148] on button "Następny slajd" at bounding box center [758, 141] width 24 height 24
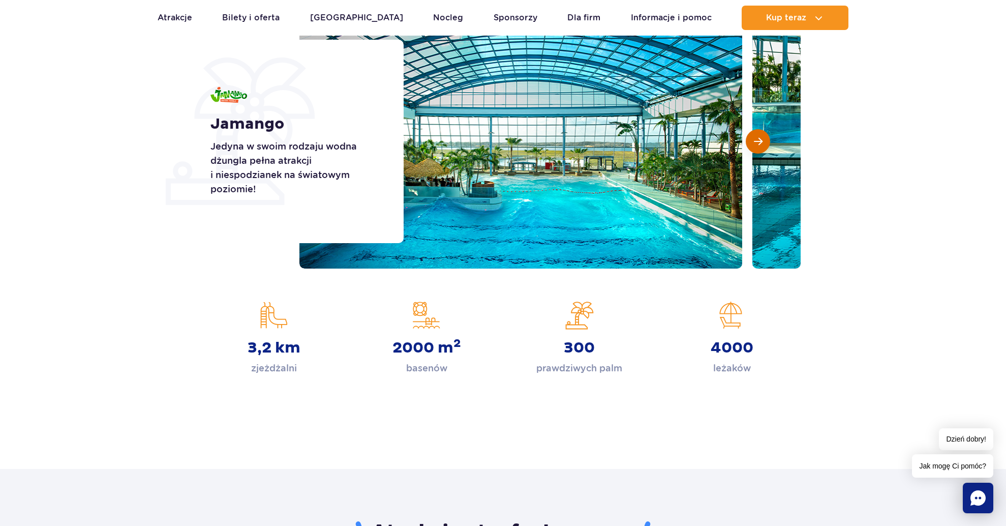
click at [753, 148] on button "Następny slajd" at bounding box center [758, 141] width 24 height 24
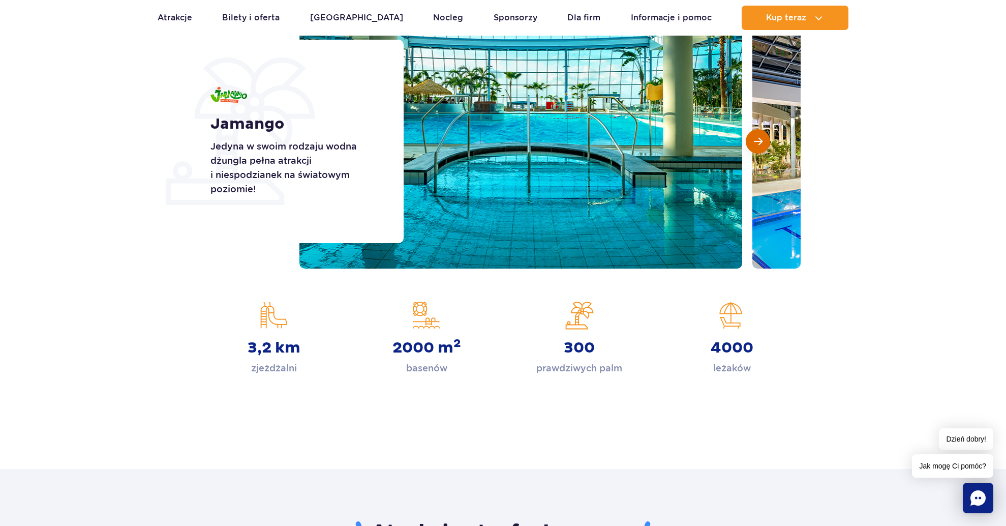
click at [753, 148] on button "Następny slajd" at bounding box center [758, 141] width 24 height 24
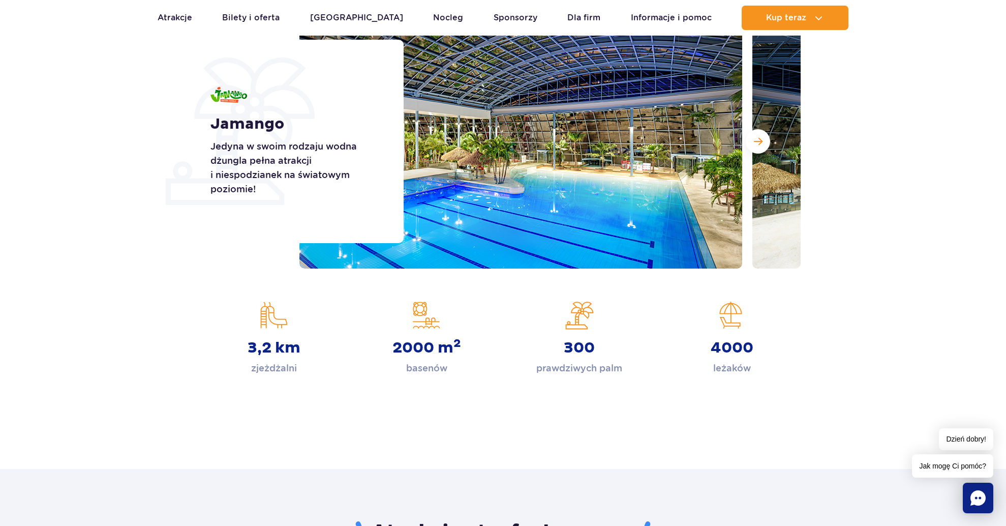
scroll to position [0, 0]
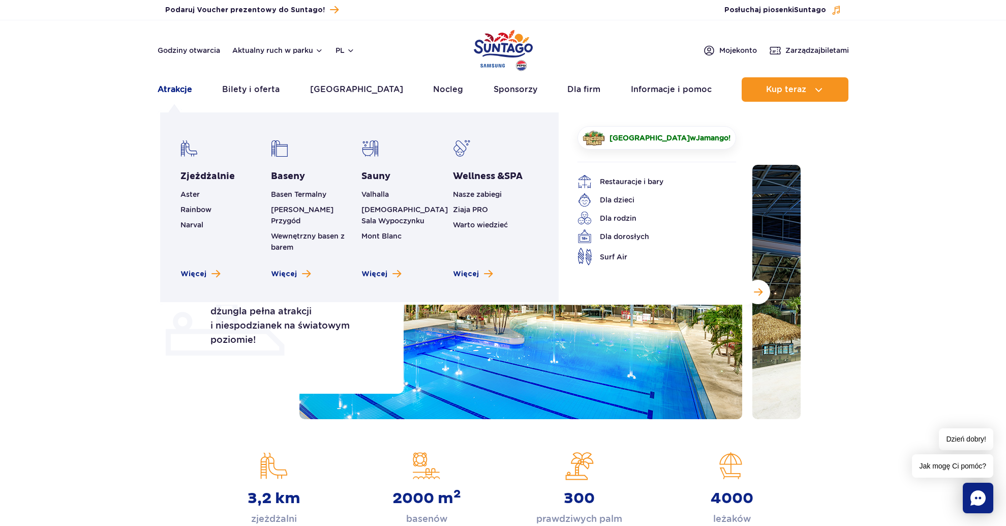
click at [175, 88] on link "Atrakcje" at bounding box center [175, 89] width 35 height 24
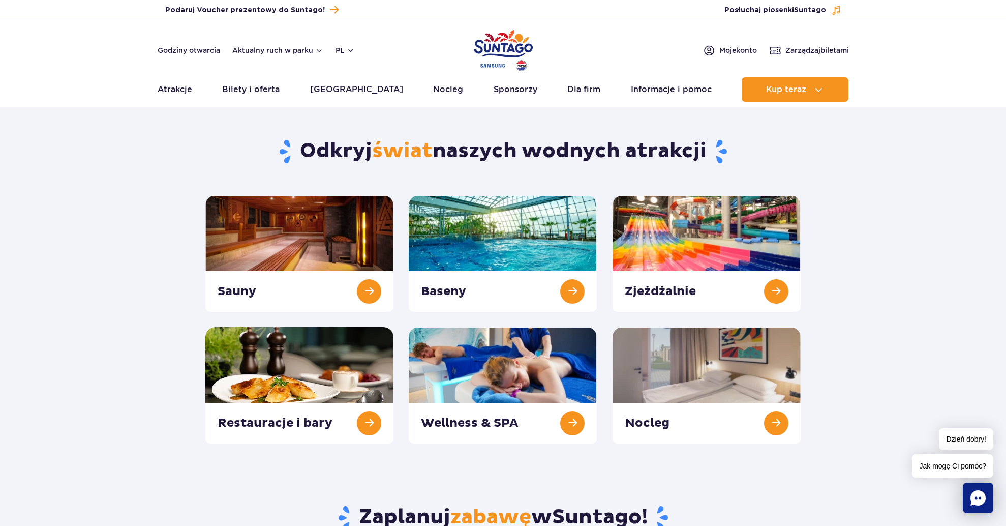
click at [175, 88] on link "Atrakcje" at bounding box center [175, 89] width 35 height 24
click at [214, 50] on link "Godziny otwarcia" at bounding box center [189, 50] width 63 height 10
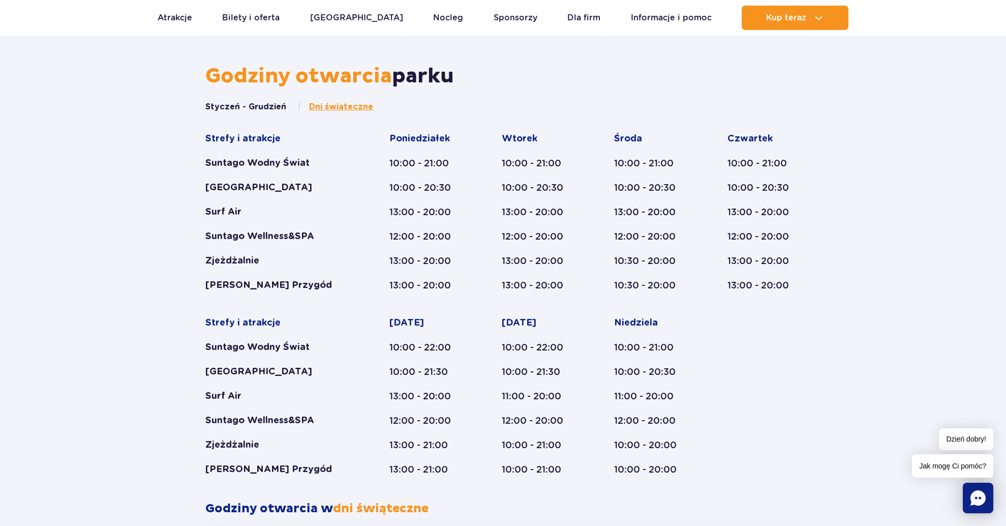
click at [225, 173] on div "Strefy i atrakcje Suntago Wodny Świat Crocodile Island Surf Air Suntago Wellnes…" at bounding box center [277, 212] width 145 height 159
click at [244, 162] on div "Suntago Wodny Świat" at bounding box center [277, 163] width 145 height 12
click at [296, 182] on div "[GEOGRAPHIC_DATA]" at bounding box center [277, 188] width 145 height 12
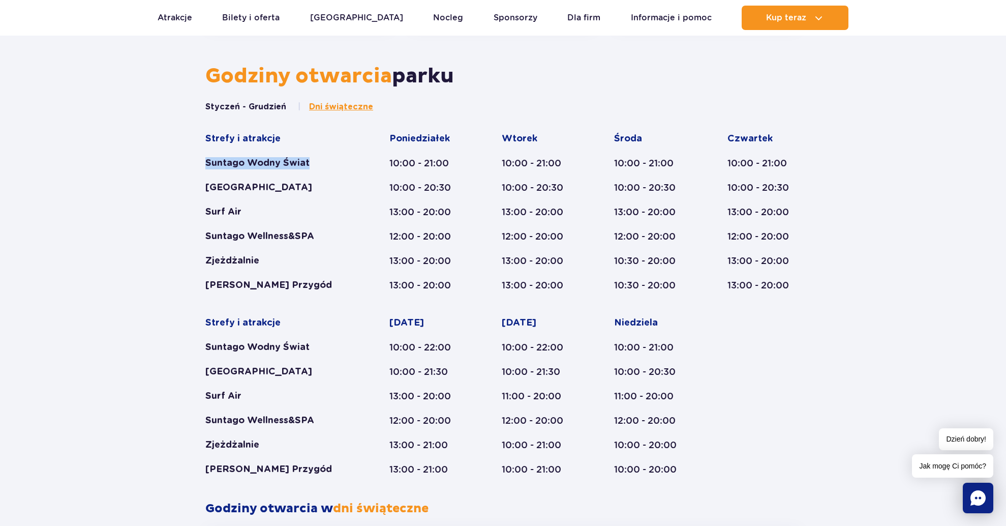
drag, startPoint x: 312, startPoint y: 157, endPoint x: 332, endPoint y: 169, distance: 23.0
click at [332, 169] on div "Strefy i atrakcje Suntago Wodny Świat Crocodile Island Surf Air Suntago Wellnes…" at bounding box center [277, 212] width 145 height 159
copy div "Suntago Wodny Świat"
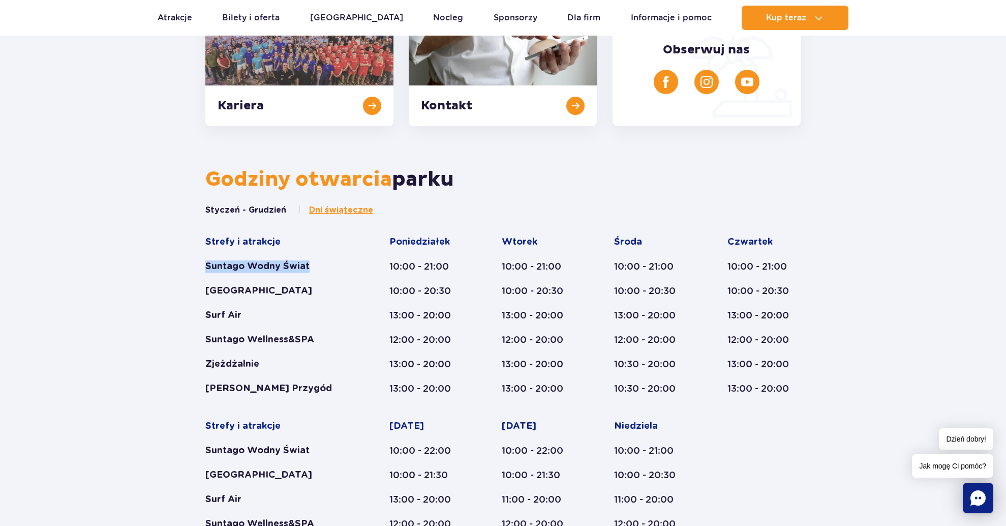
scroll to position [308, 0]
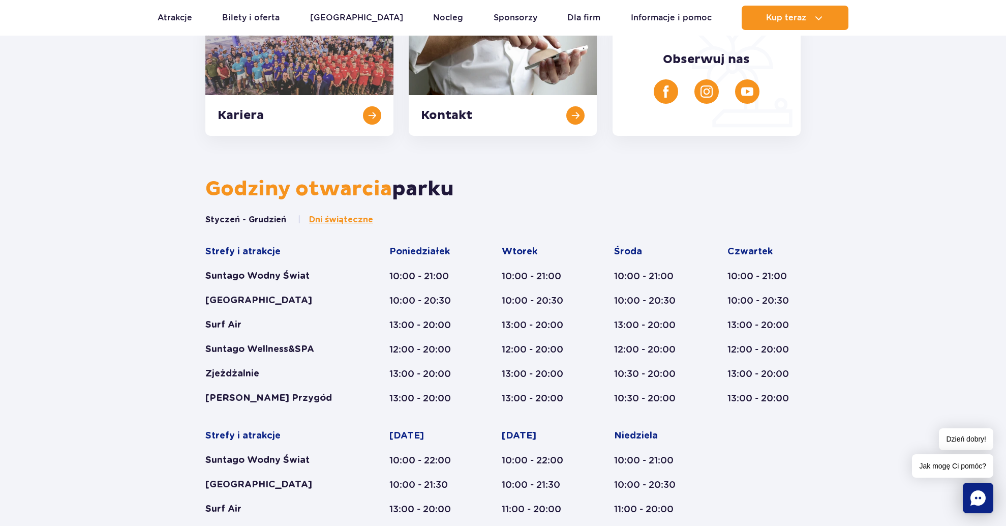
click at [227, 372] on div "Zjeżdżalnie" at bounding box center [277, 374] width 145 height 12
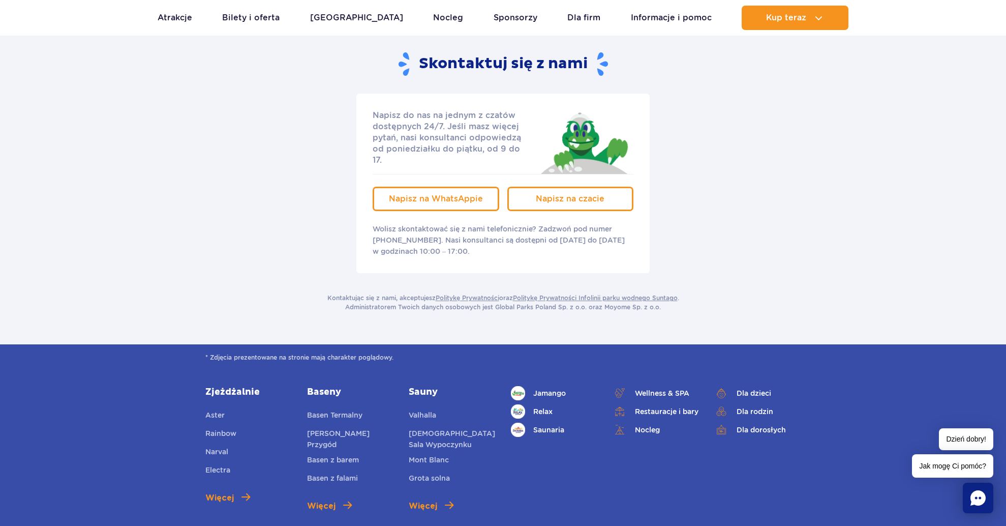
scroll to position [1792, 0]
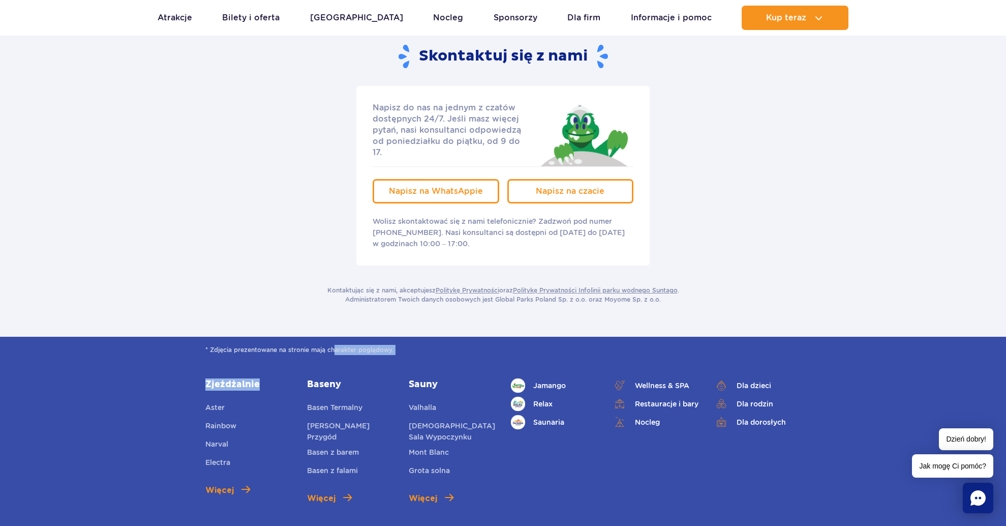
drag, startPoint x: 248, startPoint y: 374, endPoint x: 337, endPoint y: 329, distance: 100.1
click at [337, 337] on div "* Zdjęcia prezentowane na stronie mają charakter poglądowy. Zjeżdżalnie Aster R…" at bounding box center [503, 517] width 1006 height 361
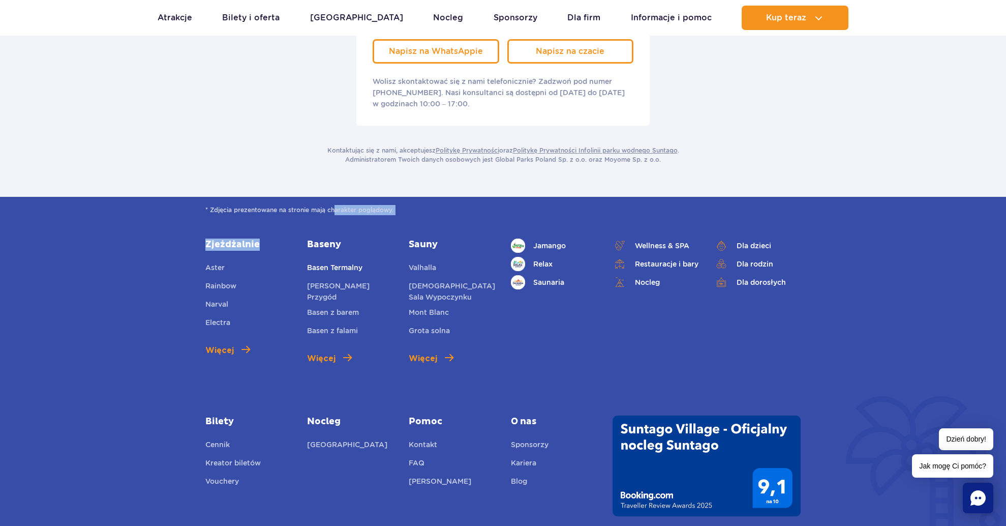
scroll to position [1938, 0]
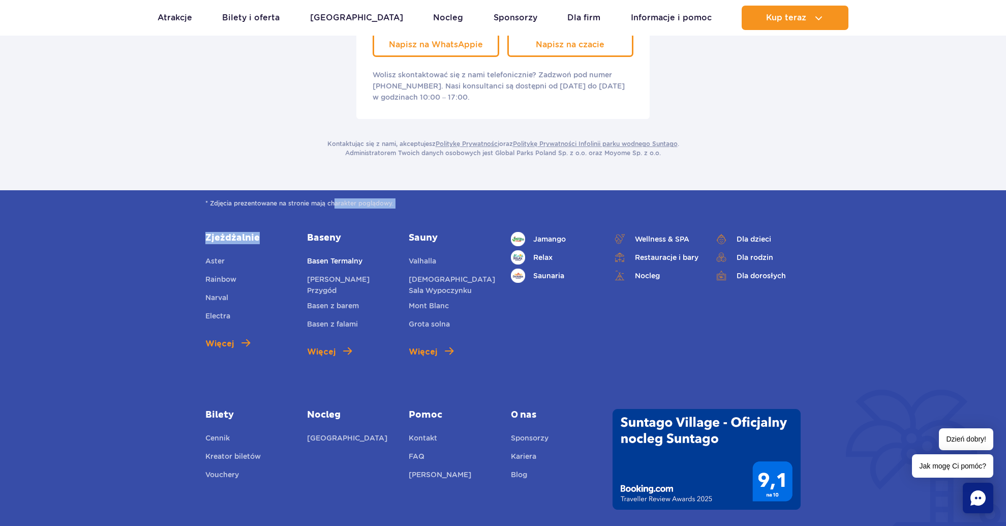
click at [360, 255] on link "Basen Termalny" at bounding box center [334, 262] width 55 height 14
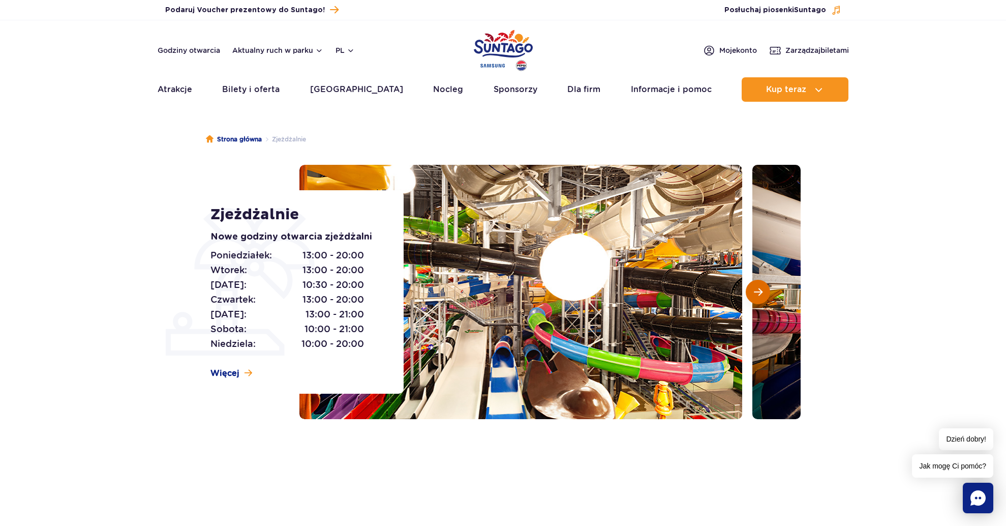
click at [754, 302] on button "Następny slajd" at bounding box center [758, 292] width 24 height 24
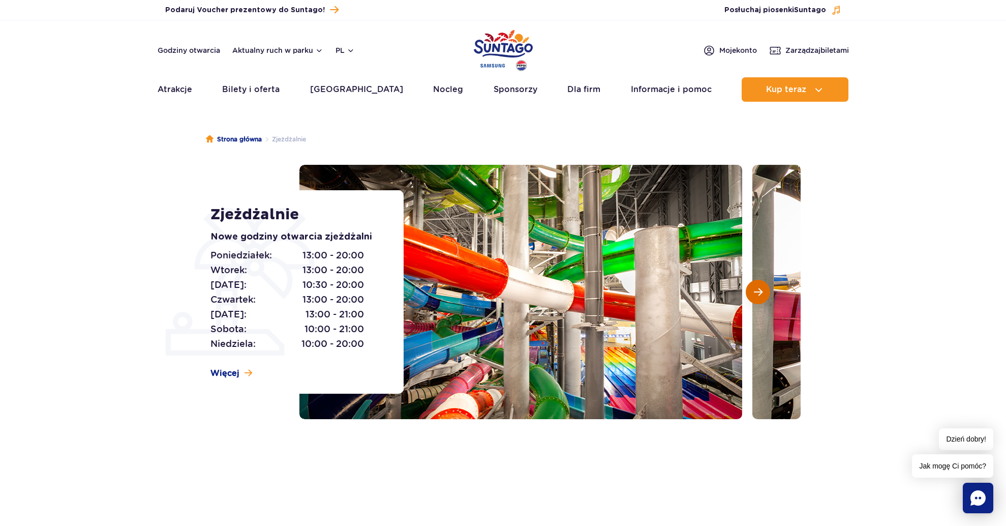
click at [753, 303] on button "Następny slajd" at bounding box center [758, 292] width 24 height 24
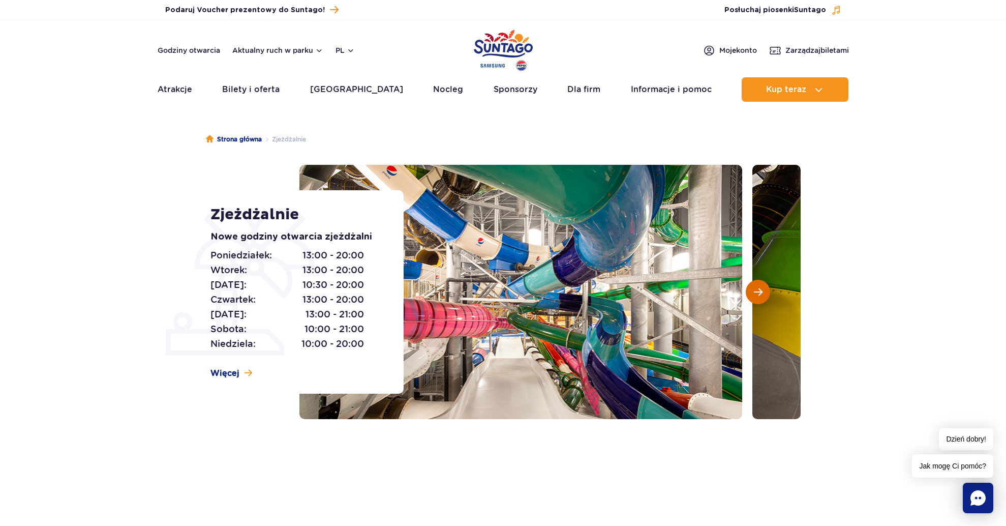
click at [753, 303] on button "Następny slajd" at bounding box center [758, 292] width 24 height 24
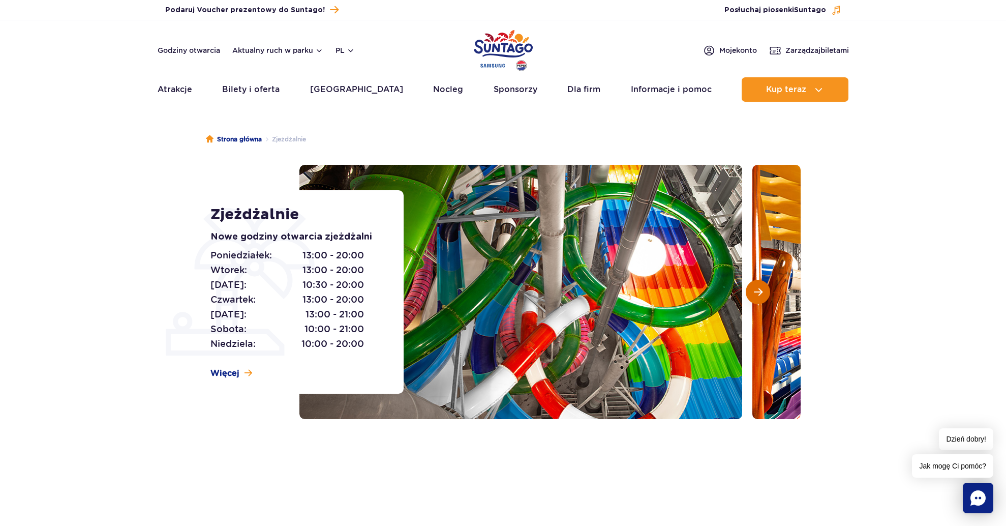
click at [753, 303] on button "Następny slajd" at bounding box center [758, 292] width 24 height 24
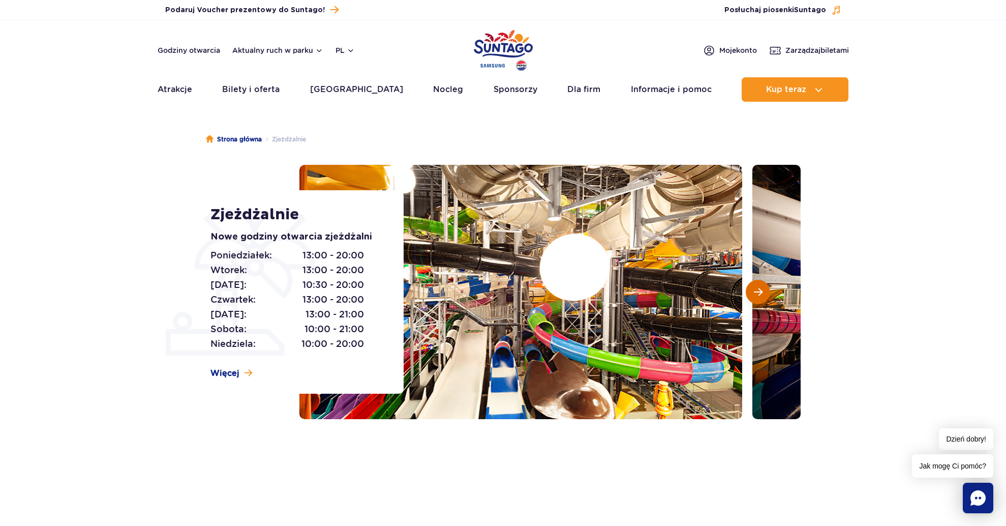
click at [753, 303] on button "Następny slajd" at bounding box center [758, 292] width 24 height 24
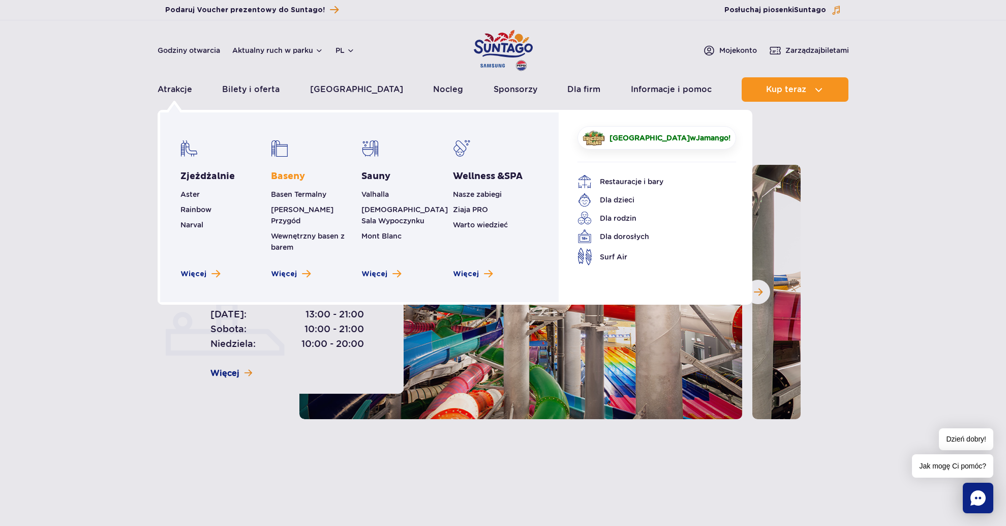
click at [300, 177] on link "Baseny" at bounding box center [288, 176] width 34 height 12
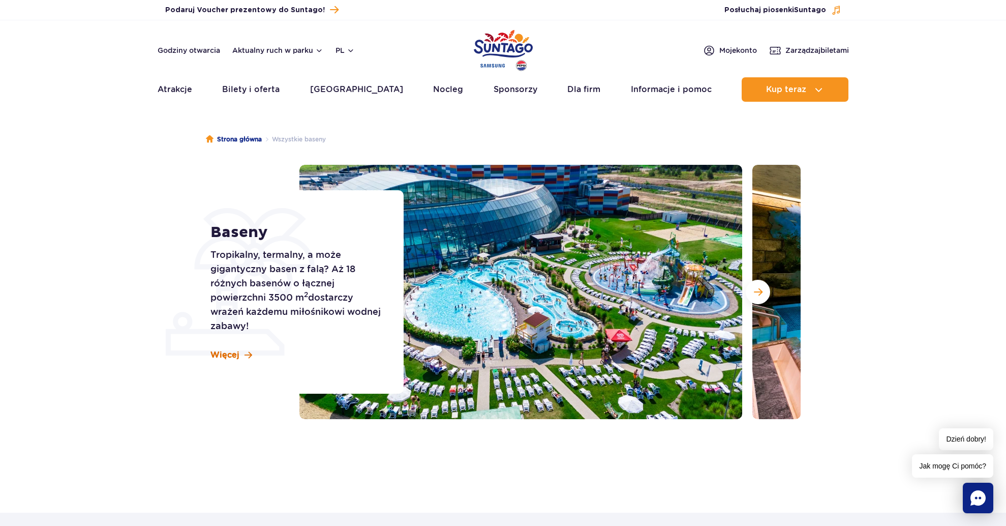
click at [232, 352] on span "Więcej" at bounding box center [225, 354] width 29 height 11
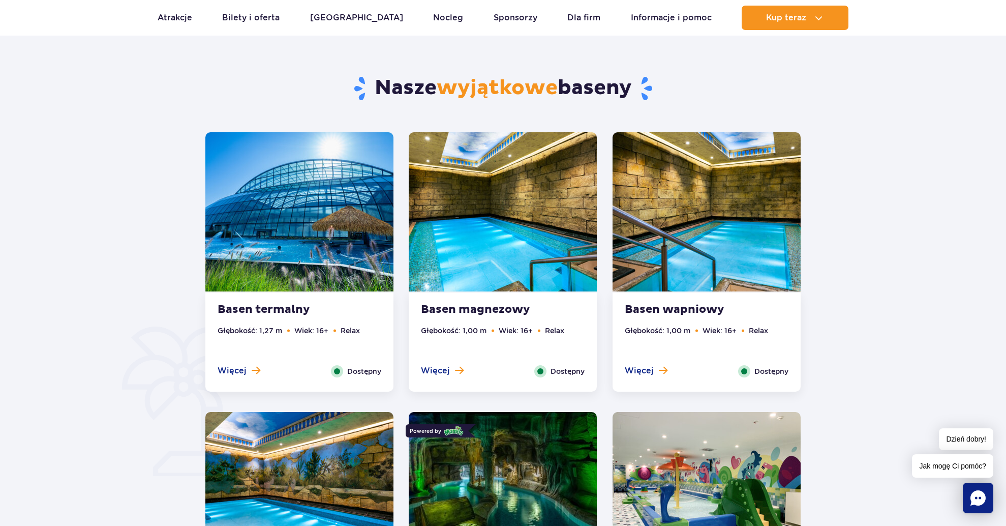
scroll to position [513, 0]
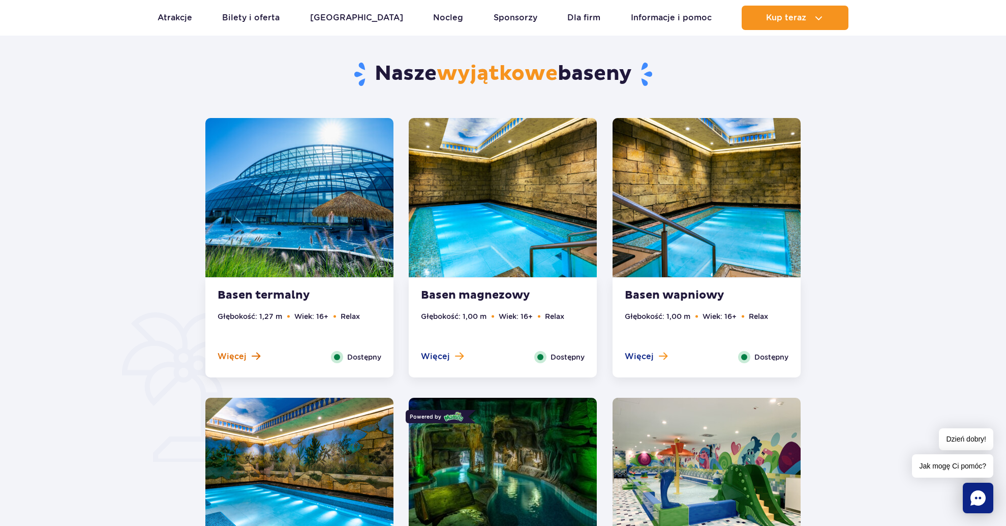
click at [235, 352] on span "Więcej" at bounding box center [232, 356] width 29 height 11
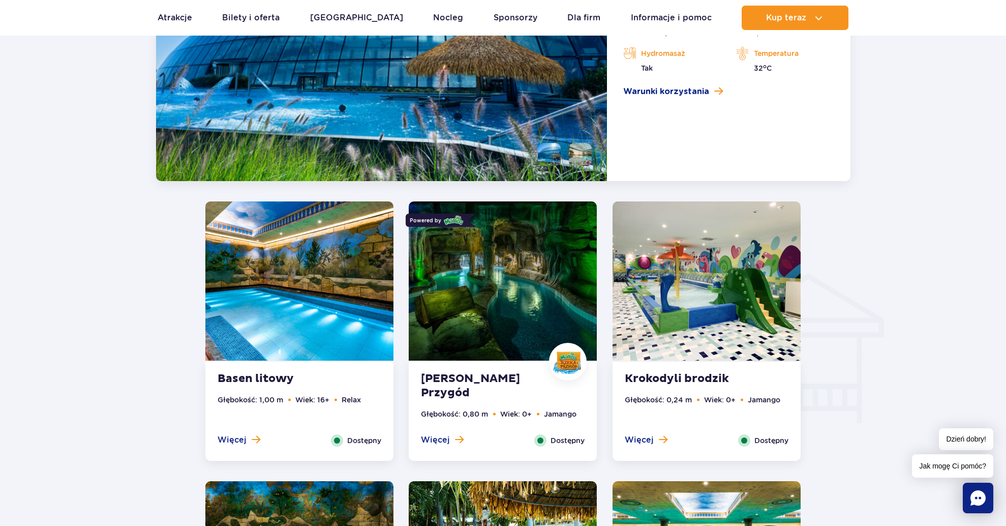
scroll to position [1019, 0]
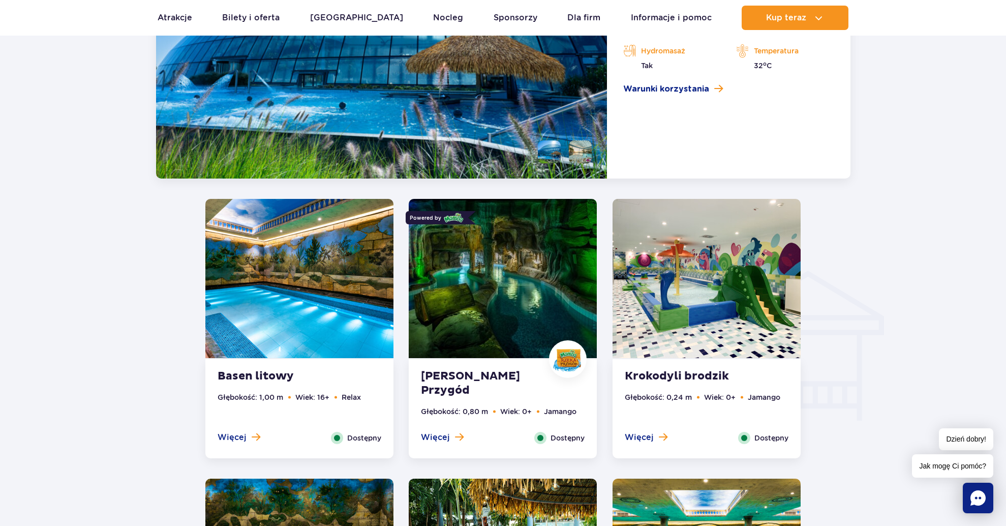
click at [508, 298] on img at bounding box center [503, 278] width 188 height 159
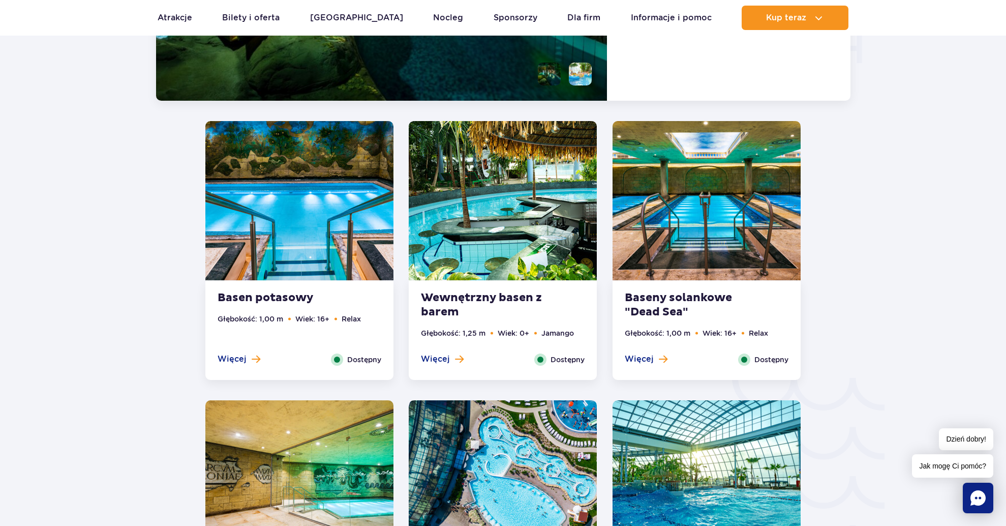
scroll to position [1383, 0]
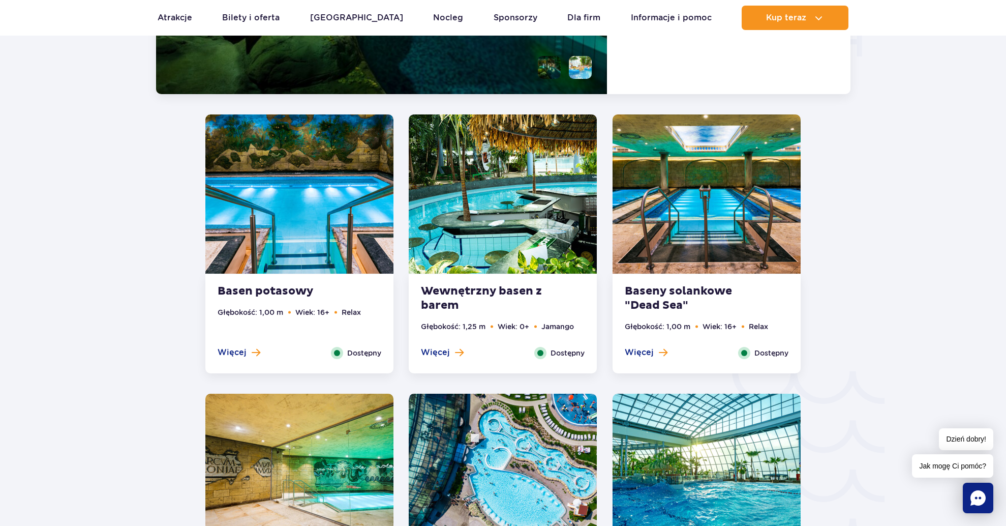
click at [519, 212] on img at bounding box center [503, 193] width 188 height 159
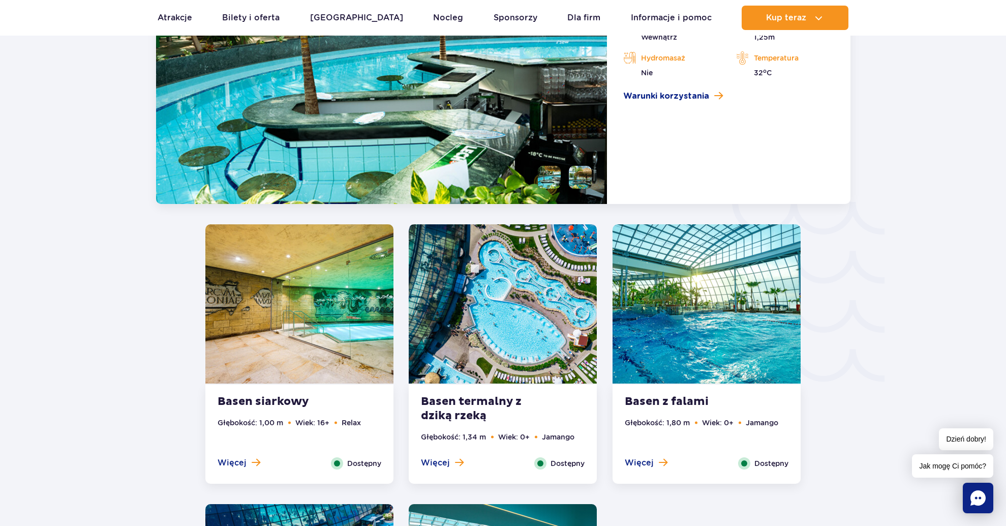
scroll to position [1554, 0]
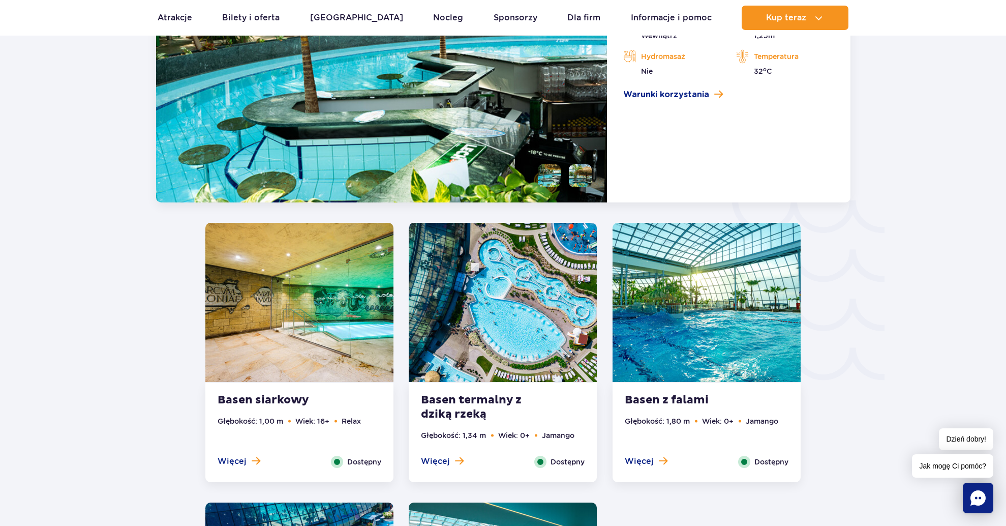
click at [729, 372] on img at bounding box center [707, 302] width 188 height 159
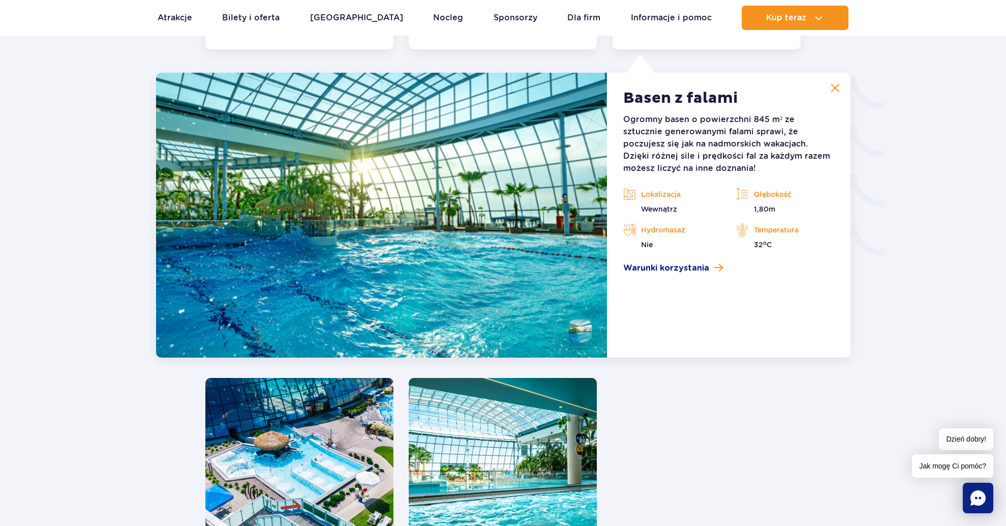
scroll to position [1690, 0]
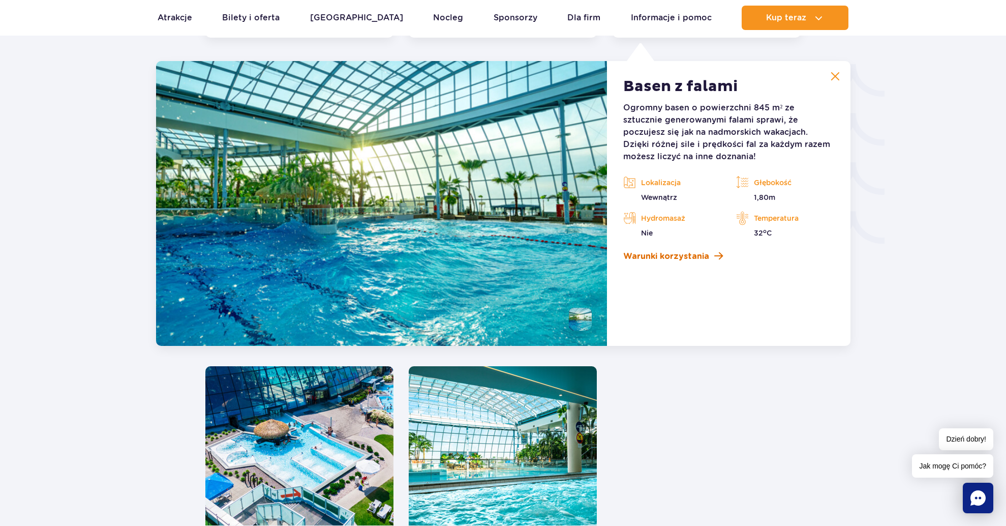
click at [702, 257] on span "Warunki korzystania" at bounding box center [666, 256] width 86 height 12
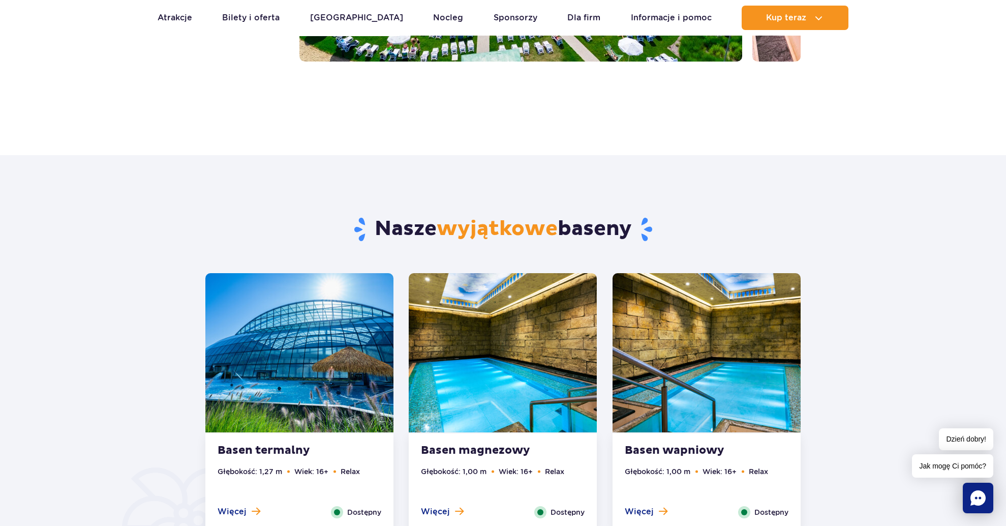
scroll to position [0, 0]
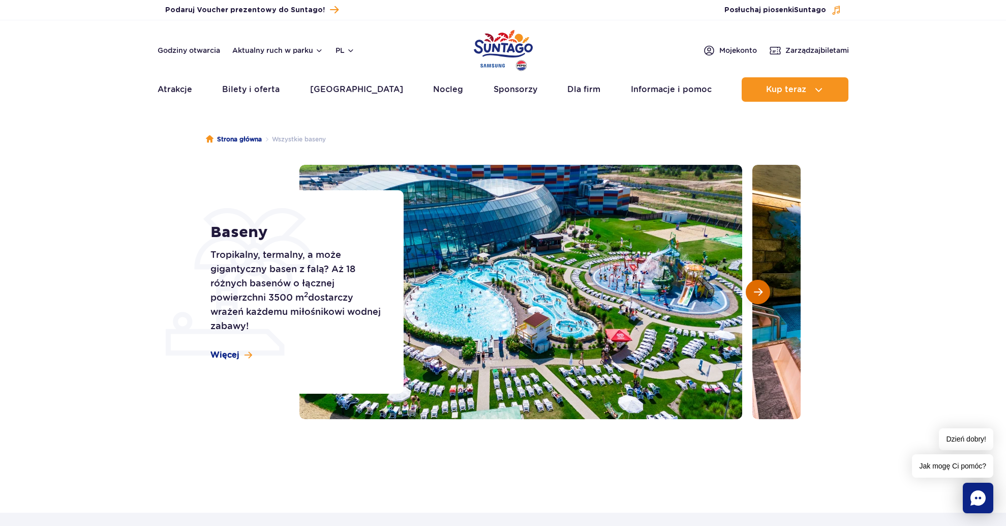
click at [758, 299] on button "Następny slajd" at bounding box center [758, 292] width 24 height 24
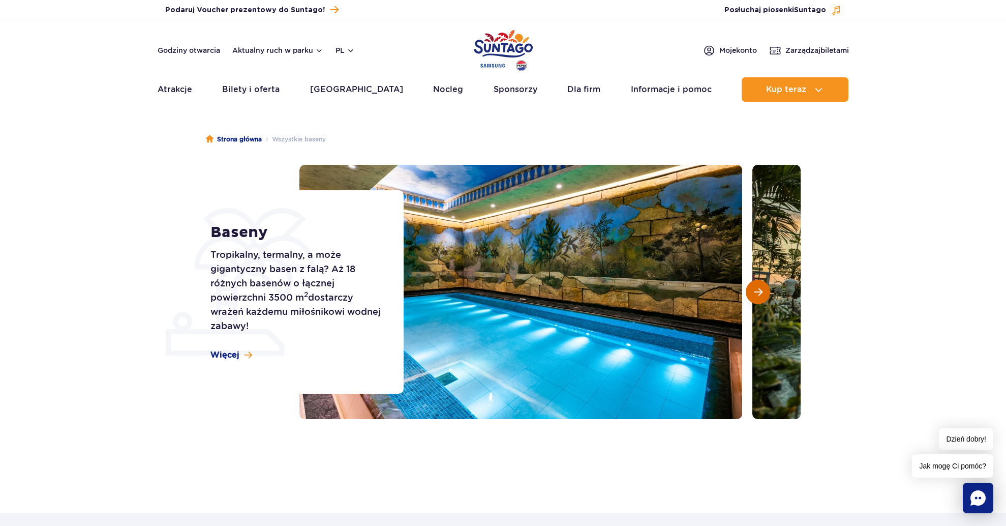
click at [758, 299] on button "Następny slajd" at bounding box center [758, 292] width 24 height 24
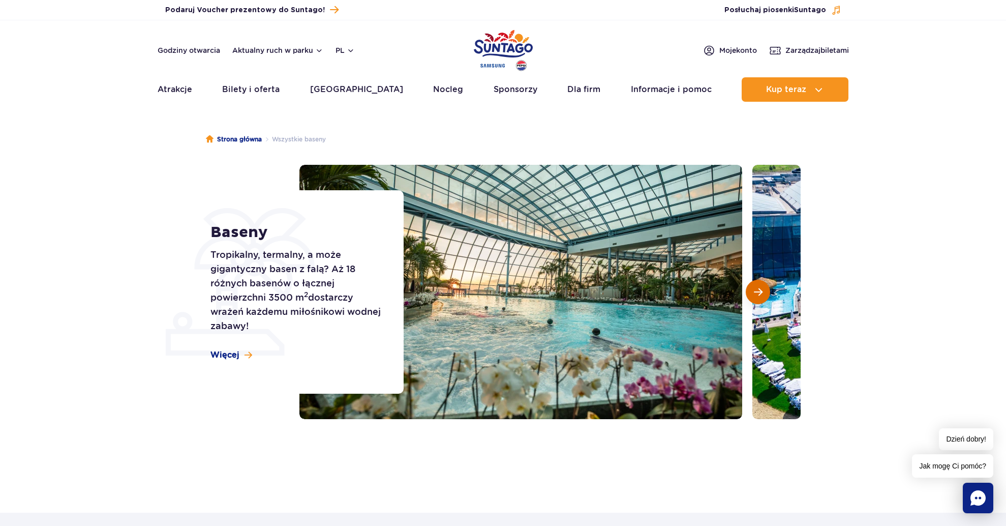
click at [758, 299] on button "Następny slajd" at bounding box center [758, 292] width 24 height 24
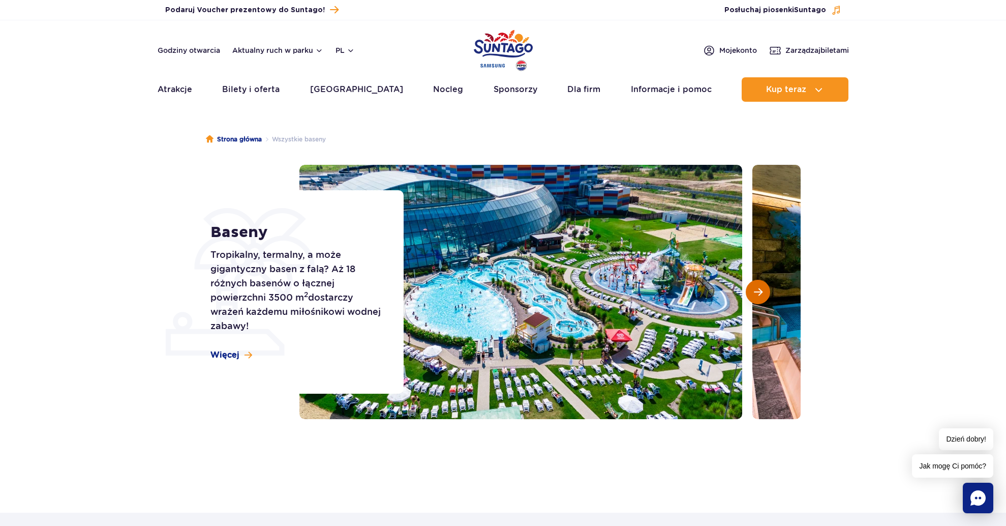
click at [758, 299] on button "Następny slajd" at bounding box center [758, 292] width 24 height 24
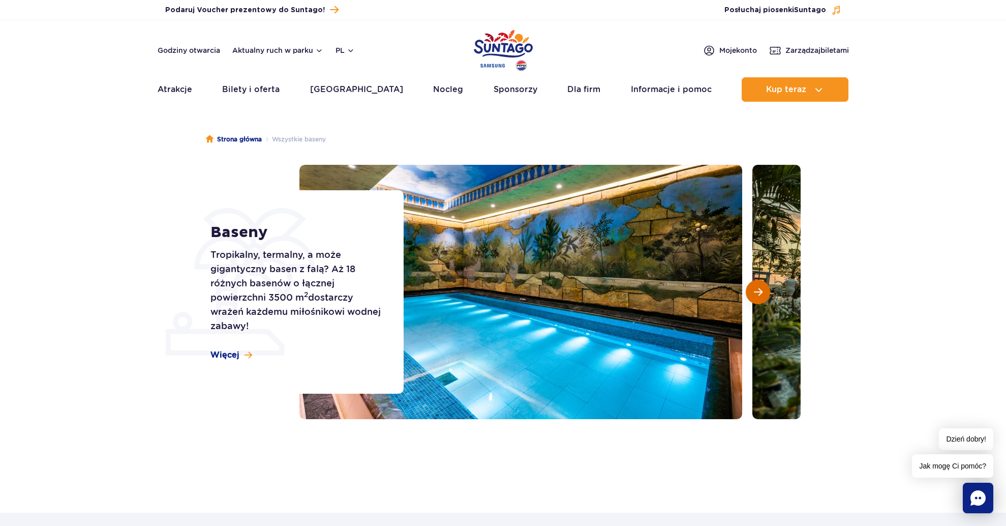
click at [758, 299] on button "Następny slajd" at bounding box center [758, 292] width 24 height 24
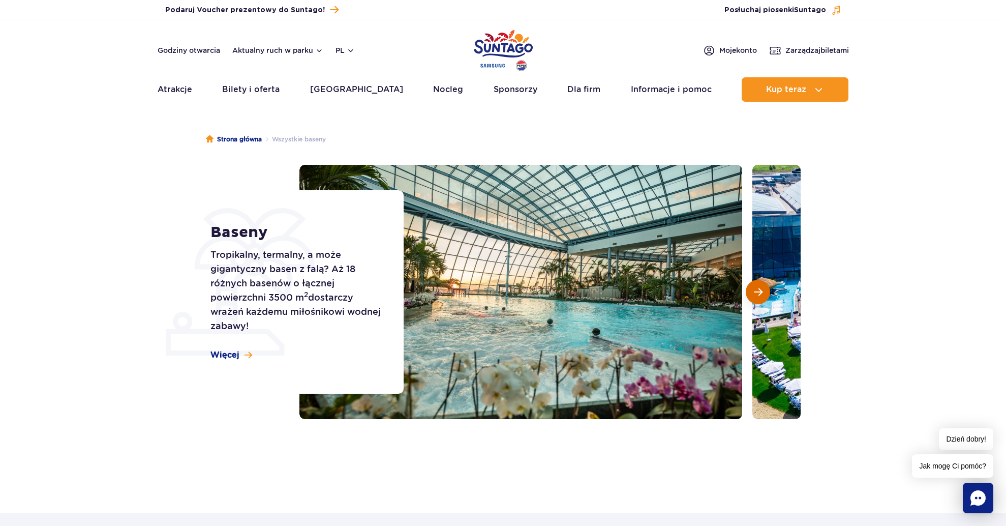
click at [758, 299] on button "Następny slajd" at bounding box center [758, 292] width 24 height 24
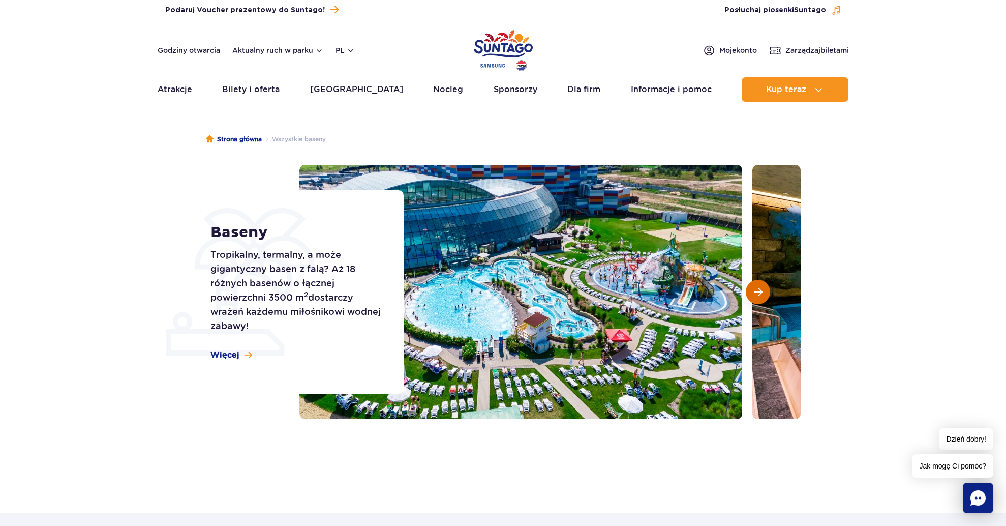
click at [758, 299] on button "Następny slajd" at bounding box center [758, 292] width 24 height 24
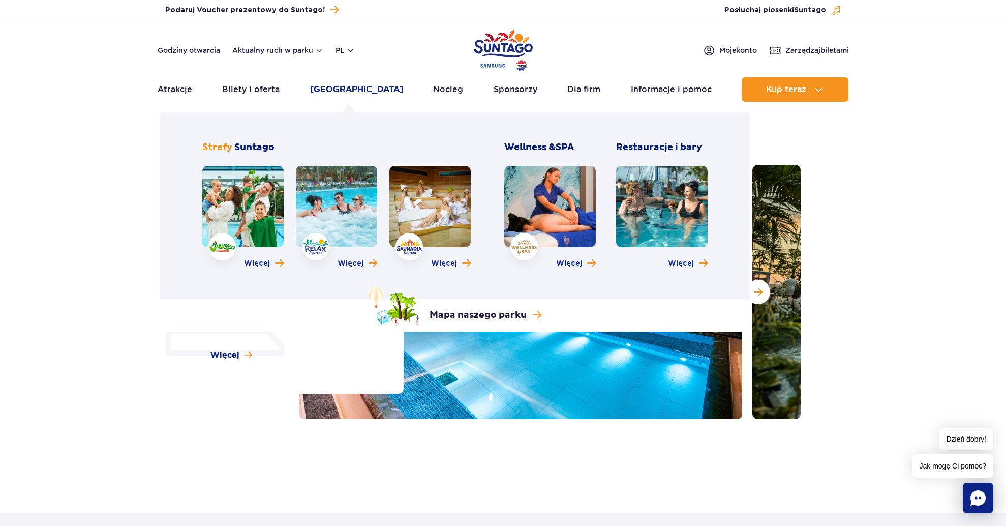
click at [347, 87] on link "[GEOGRAPHIC_DATA]" at bounding box center [356, 89] width 93 height 24
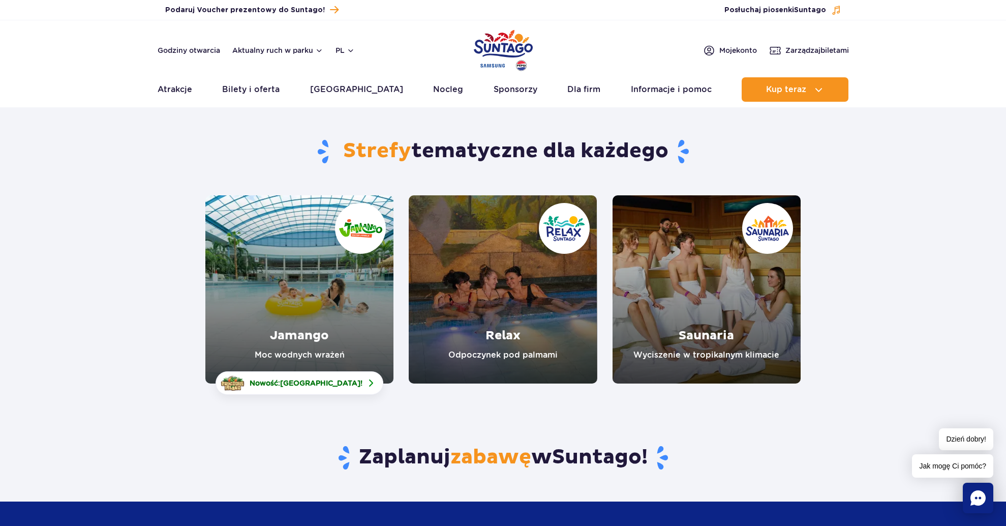
click at [293, 282] on link "Jamango" at bounding box center [299, 289] width 188 height 188
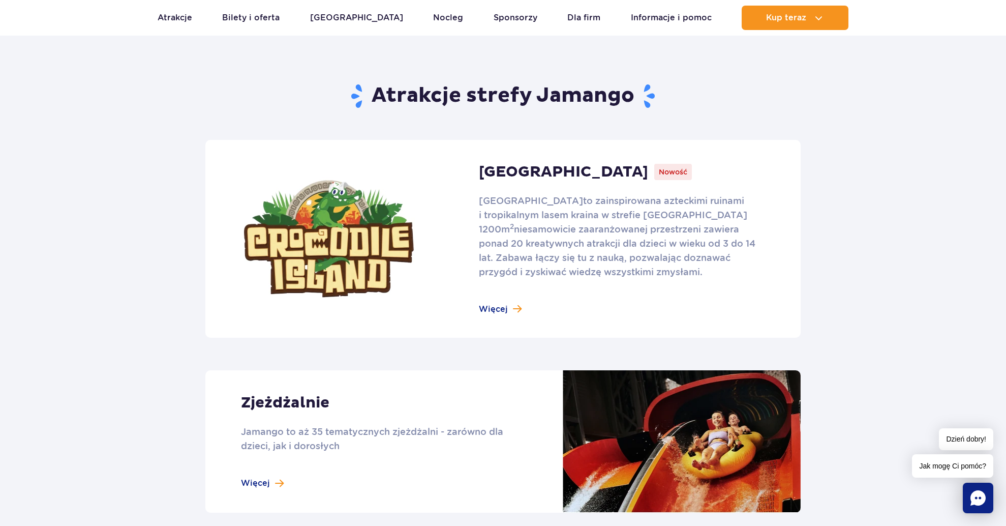
scroll to position [590, 0]
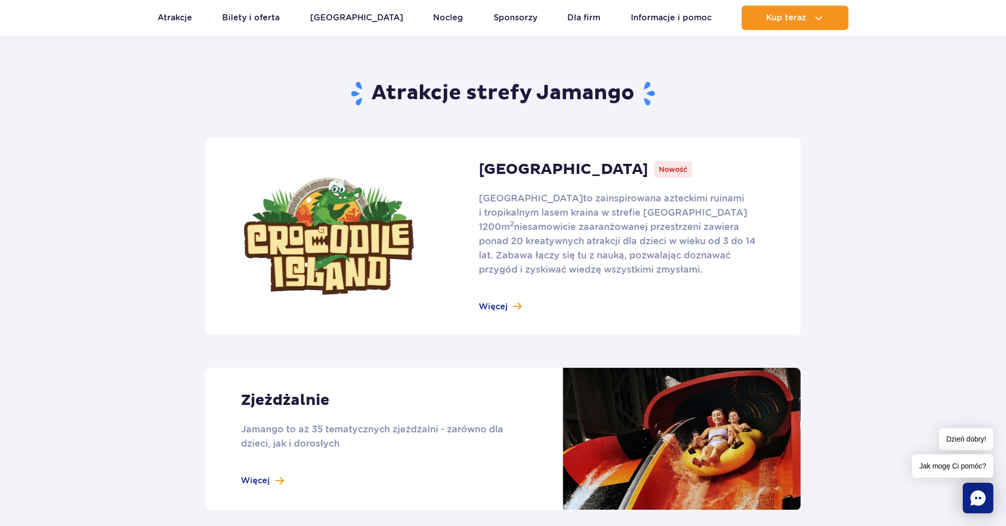
click at [517, 308] on link at bounding box center [502, 236] width 595 height 198
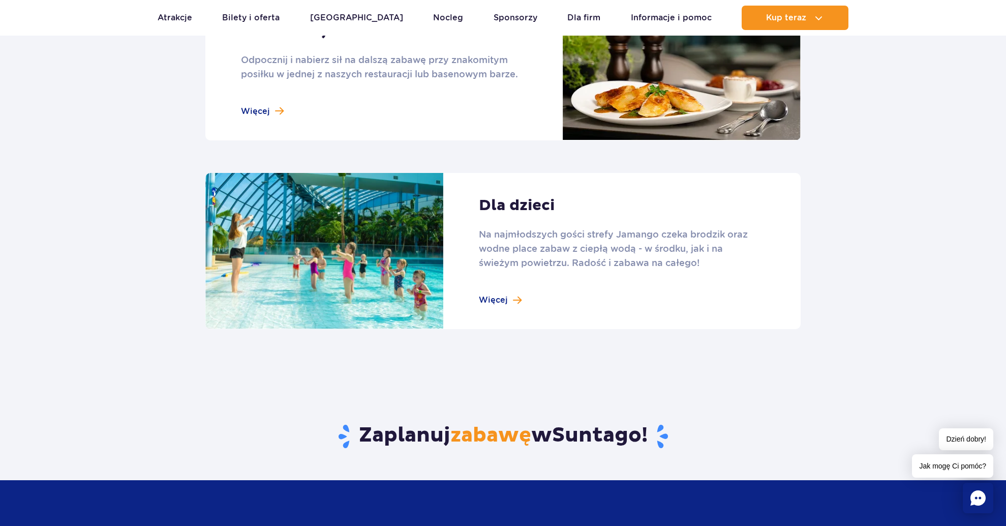
scroll to position [1312, 0]
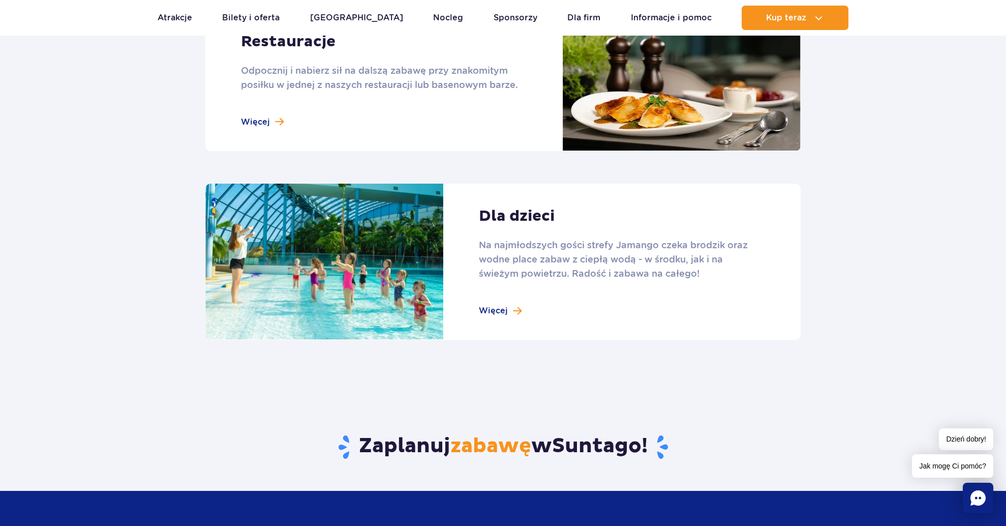
click at [252, 117] on link at bounding box center [502, 80] width 595 height 142
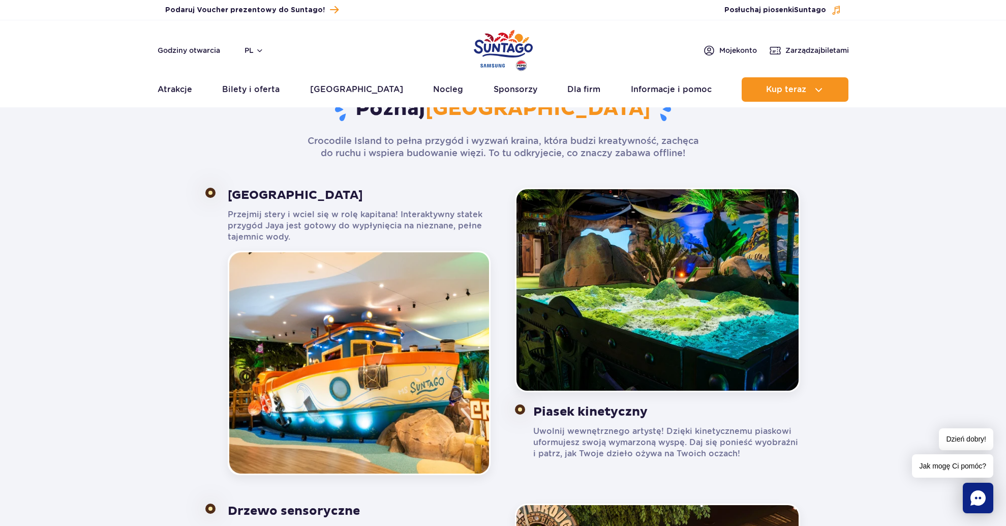
scroll to position [572, 0]
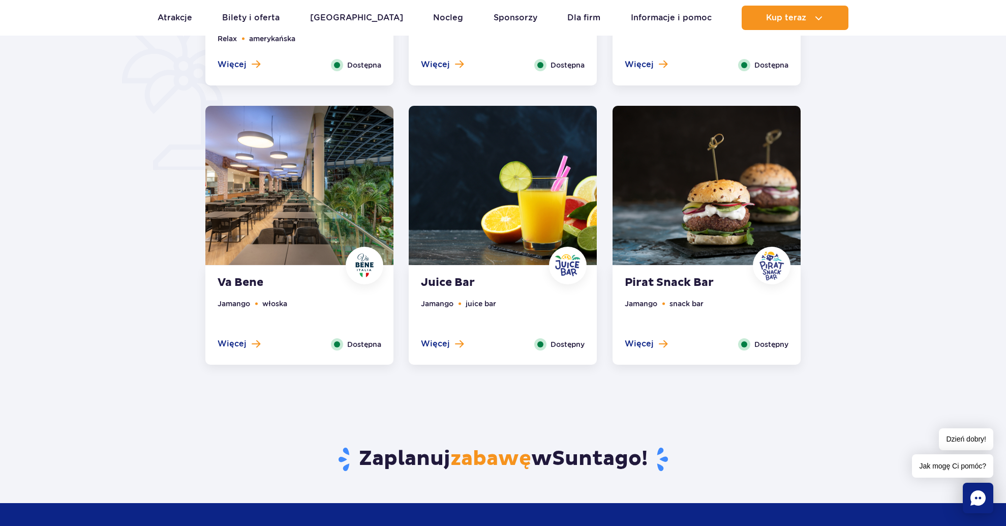
scroll to position [750, 0]
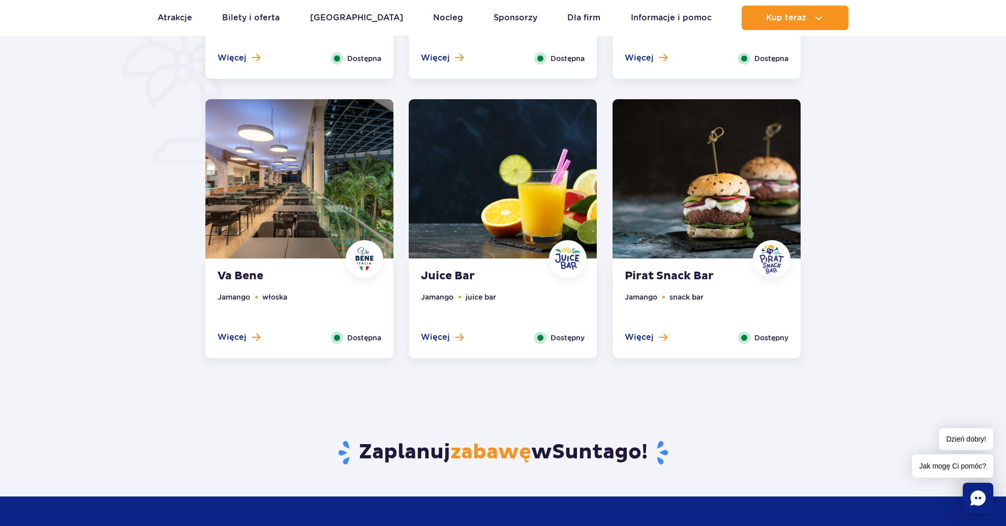
click at [688, 217] on img at bounding box center [707, 178] width 188 height 159
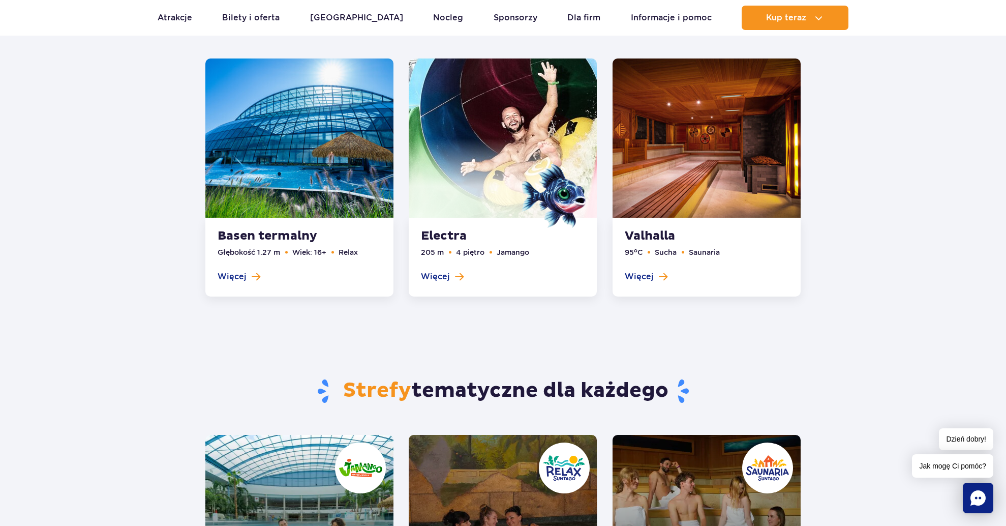
scroll to position [1804, 0]
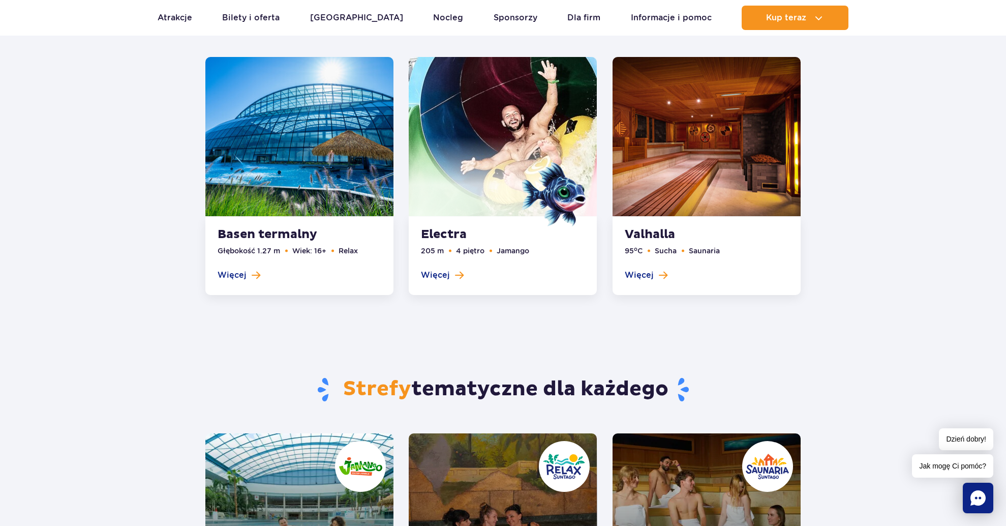
click at [317, 206] on link at bounding box center [299, 176] width 188 height 238
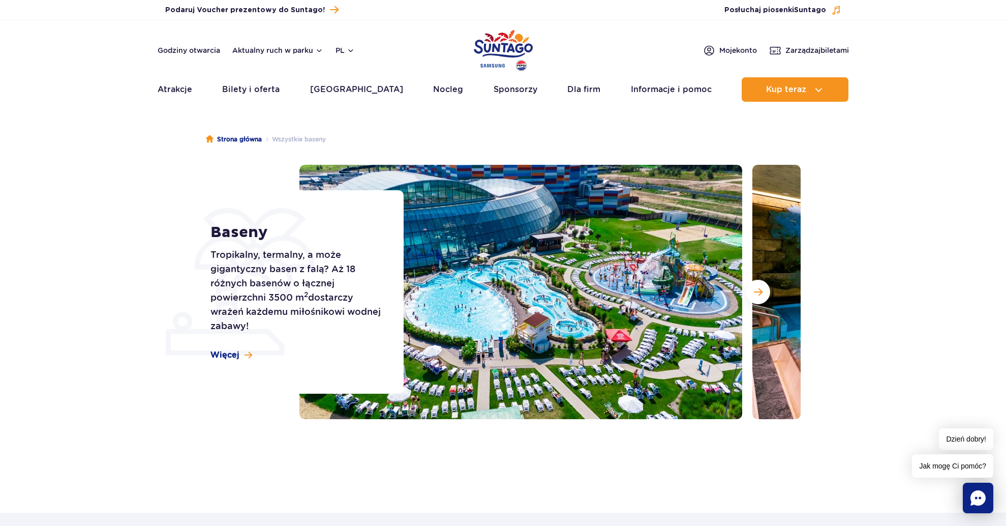
click at [431, 439] on div "Strona główna Wszystkie baseny Baseny Tropikalny, termalny, a może gigantyczny …" at bounding box center [503, 297] width 1006 height 366
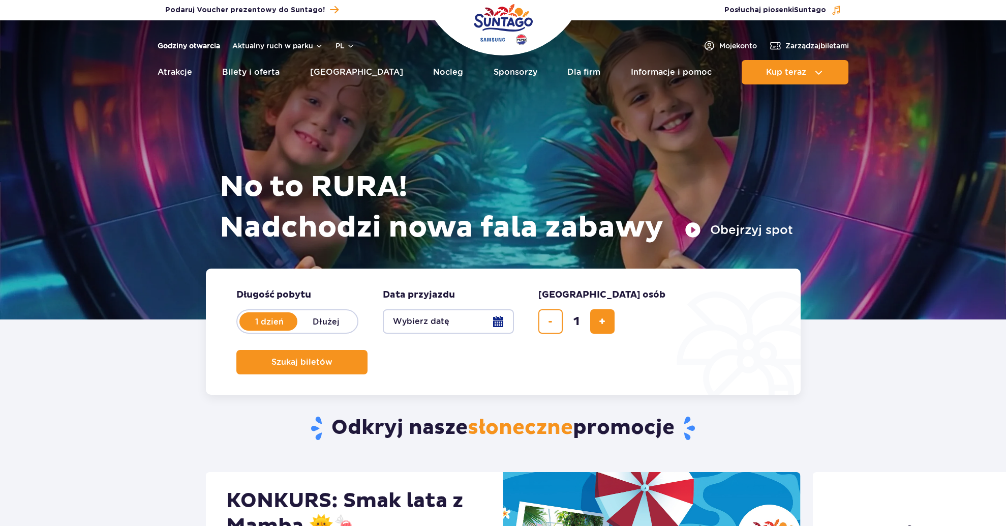
click at [190, 45] on link "Godziny otwarcia" at bounding box center [189, 46] width 63 height 10
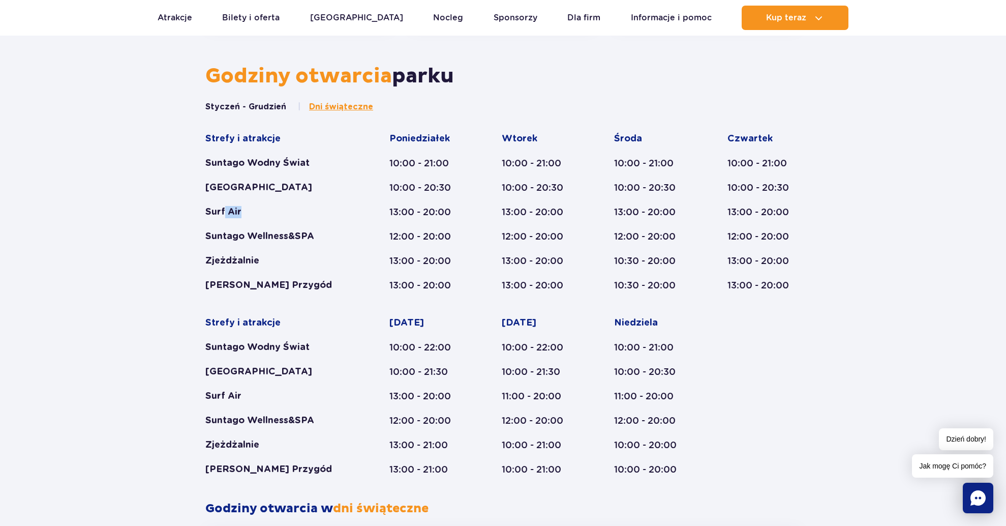
drag, startPoint x: 223, startPoint y: 208, endPoint x: 264, endPoint y: 211, distance: 40.8
click at [264, 211] on div "Surf Air" at bounding box center [277, 212] width 145 height 12
drag, startPoint x: 236, startPoint y: 240, endPoint x: 297, endPoint y: 240, distance: 61.0
click at [297, 240] on div "Suntago Wellness&SPA" at bounding box center [277, 236] width 145 height 12
drag, startPoint x: 212, startPoint y: 254, endPoint x: 260, endPoint y: 252, distance: 48.3
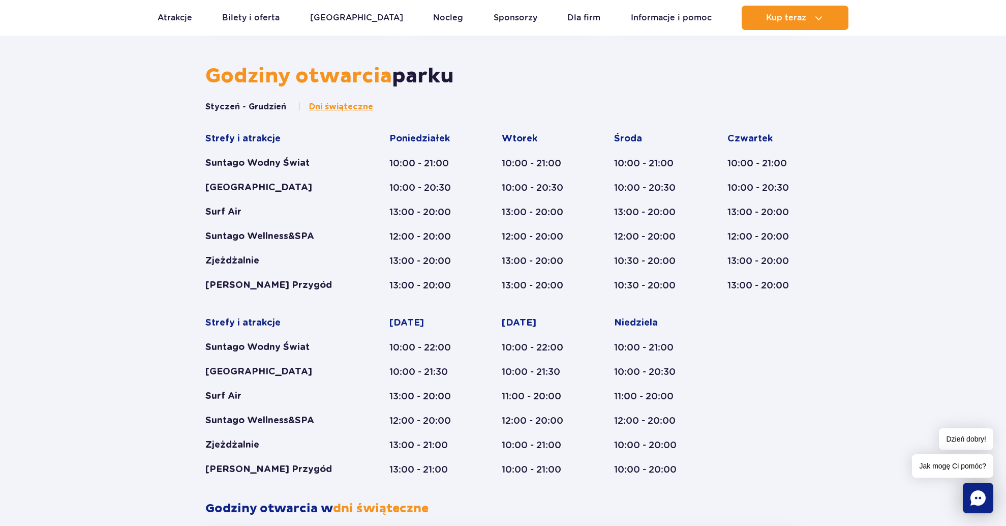
click at [260, 252] on div "Strefy i atrakcje Suntago Wodny Świat Crocodile Island Surf Air Suntago Wellnes…" at bounding box center [277, 212] width 145 height 159
drag, startPoint x: 260, startPoint y: 259, endPoint x: 249, endPoint y: 261, distance: 11.4
click at [249, 261] on div "Zjeżdżalnie" at bounding box center [277, 261] width 145 height 12
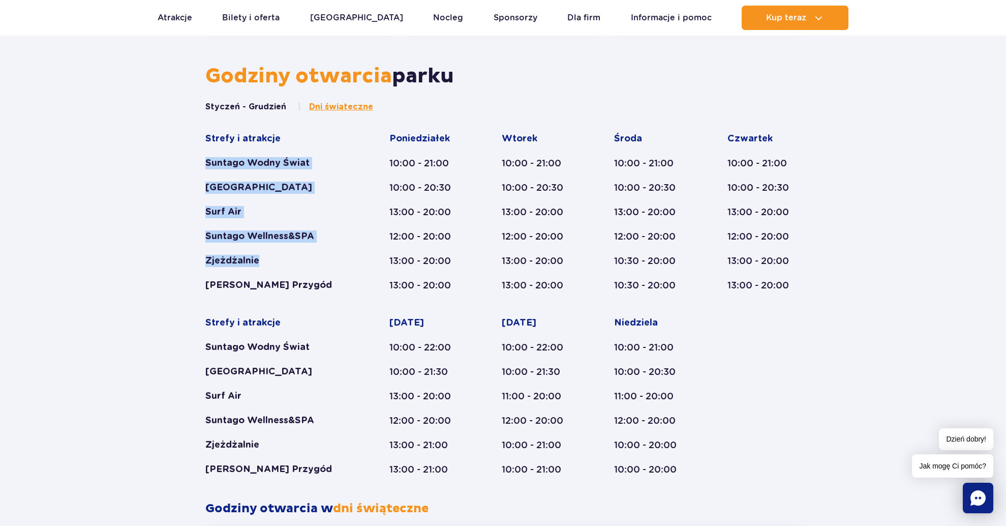
drag, startPoint x: 225, startPoint y: 151, endPoint x: 335, endPoint y: 264, distance: 157.9
click at [335, 264] on div "Strefy i atrakcje Suntago Wodny Świat Crocodile Island Surf Air Suntago Wellnes…" at bounding box center [277, 212] width 145 height 159
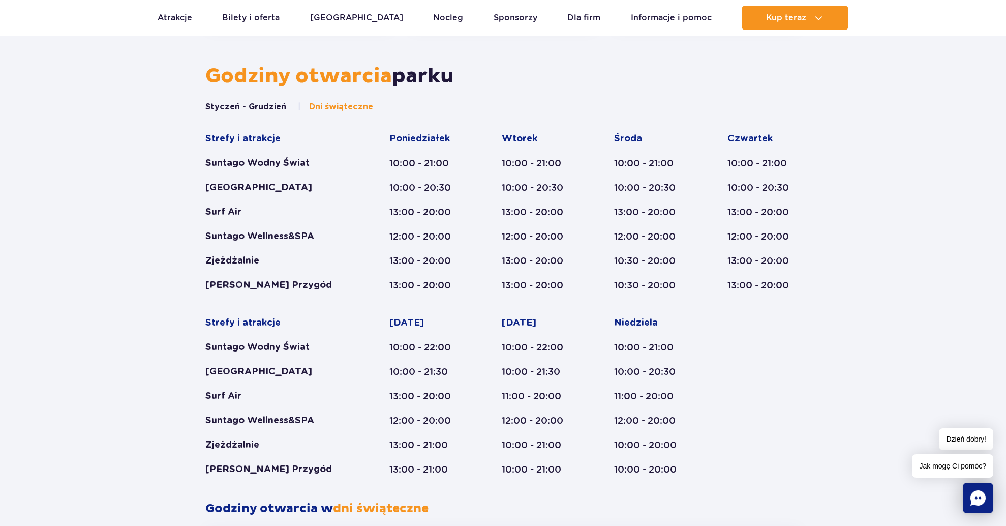
click at [297, 284] on div "[PERSON_NAME] Przygód" at bounding box center [277, 285] width 145 height 12
click at [296, 284] on div "[PERSON_NAME] Przygód" at bounding box center [277, 285] width 145 height 12
click at [256, 298] on div "Strefy i atrakcje Suntago Wodny Świat Crocodile Island Surf Air Suntago Wellnes…" at bounding box center [502, 304] width 595 height 343
